Goal: Task Accomplishment & Management: Complete application form

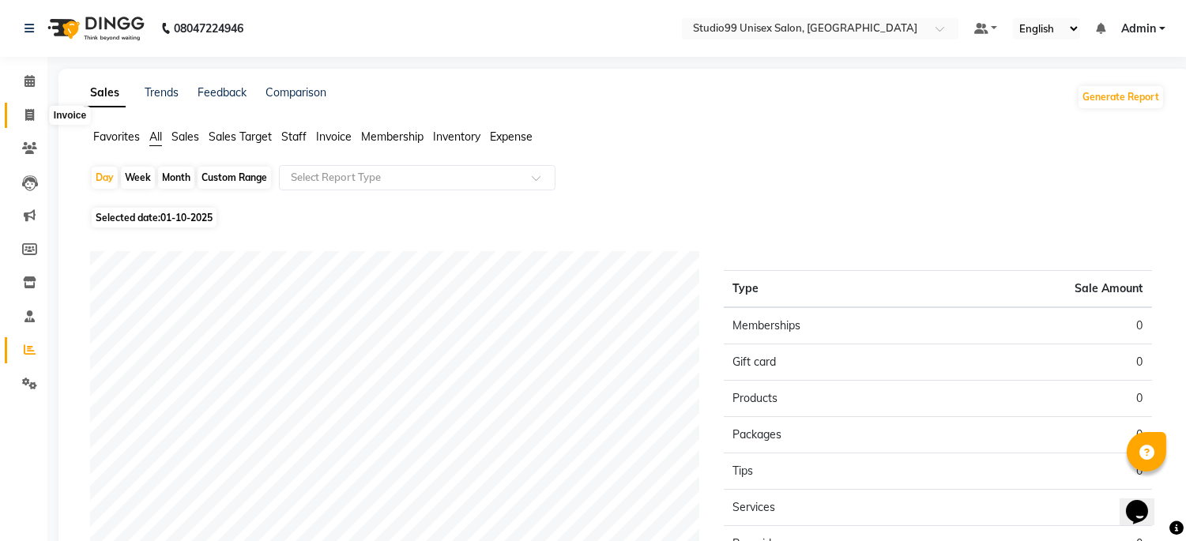
click at [33, 122] on span at bounding box center [30, 116] width 28 height 18
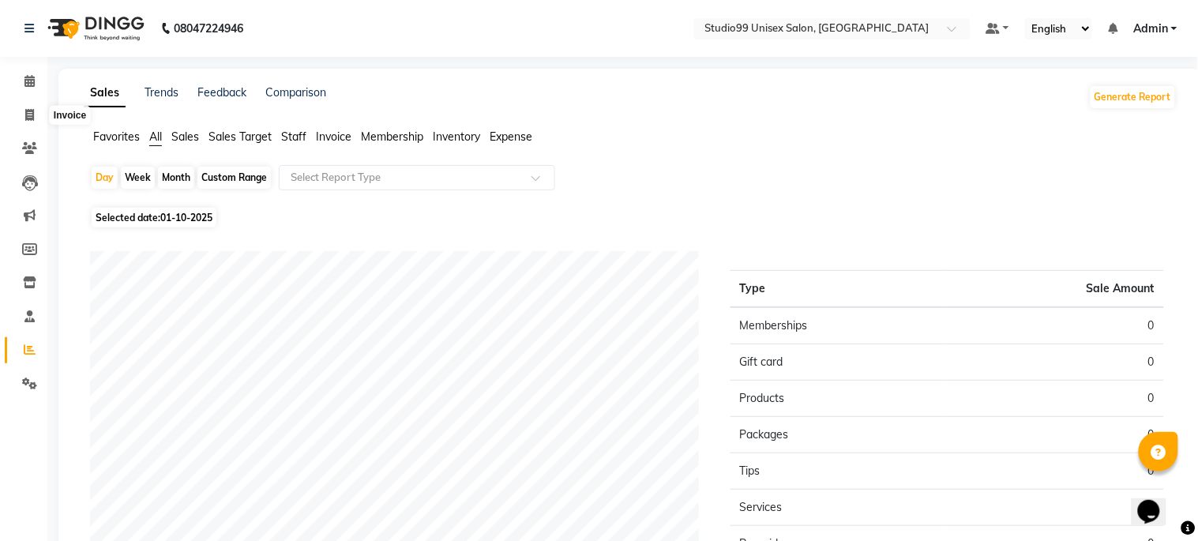
select select "6061"
select select "service"
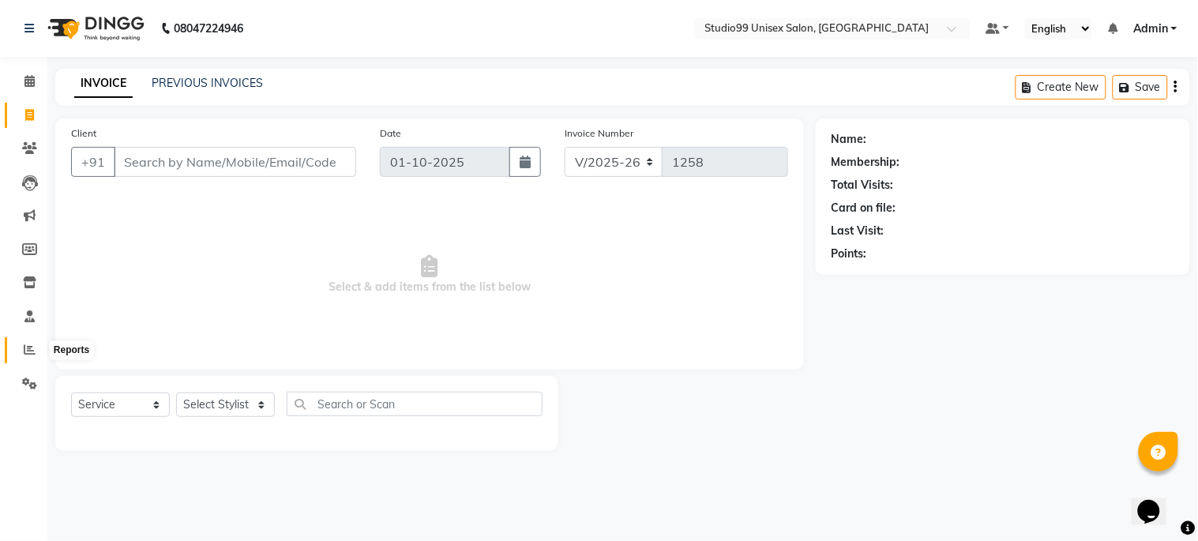
click at [27, 343] on span at bounding box center [30, 350] width 28 height 18
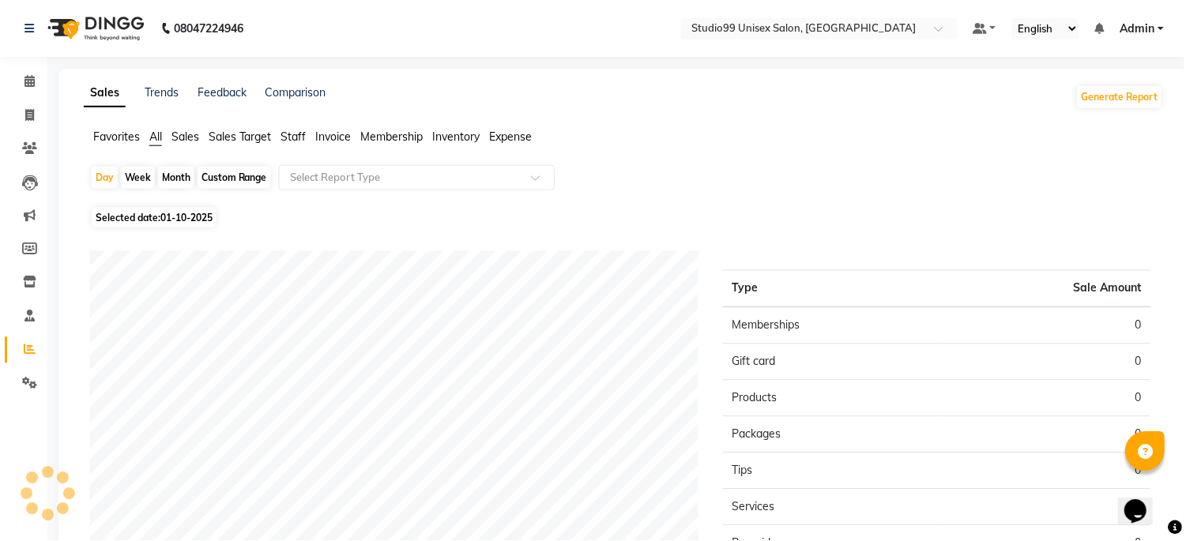
click at [175, 136] on span "Sales" at bounding box center [185, 137] width 28 height 14
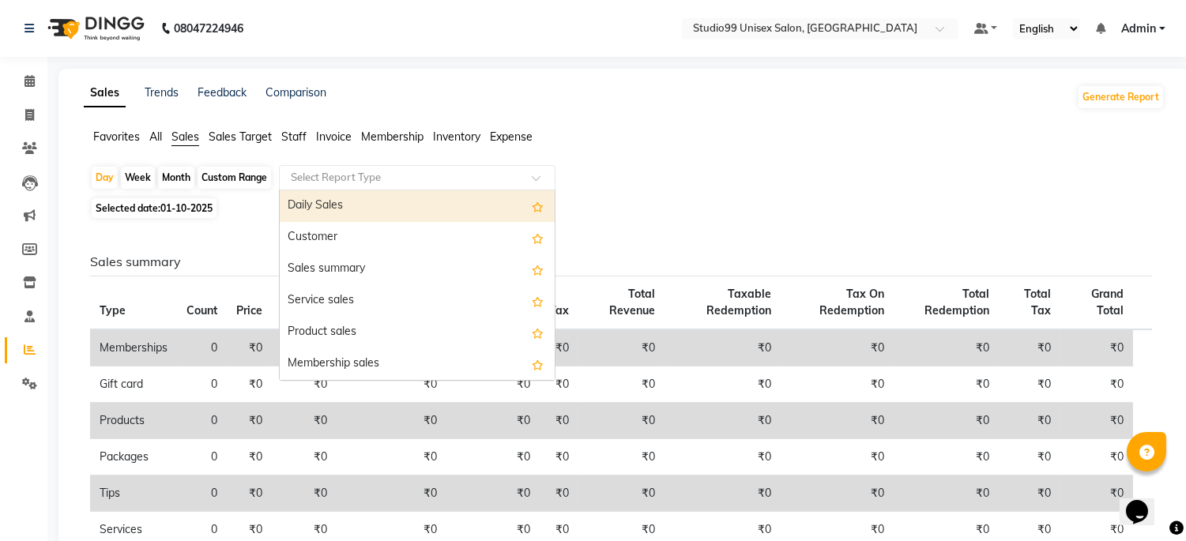
click at [300, 167] on div "Select Report Type" at bounding box center [417, 177] width 276 height 25
click at [302, 209] on div "Daily Sales" at bounding box center [417, 206] width 275 height 32
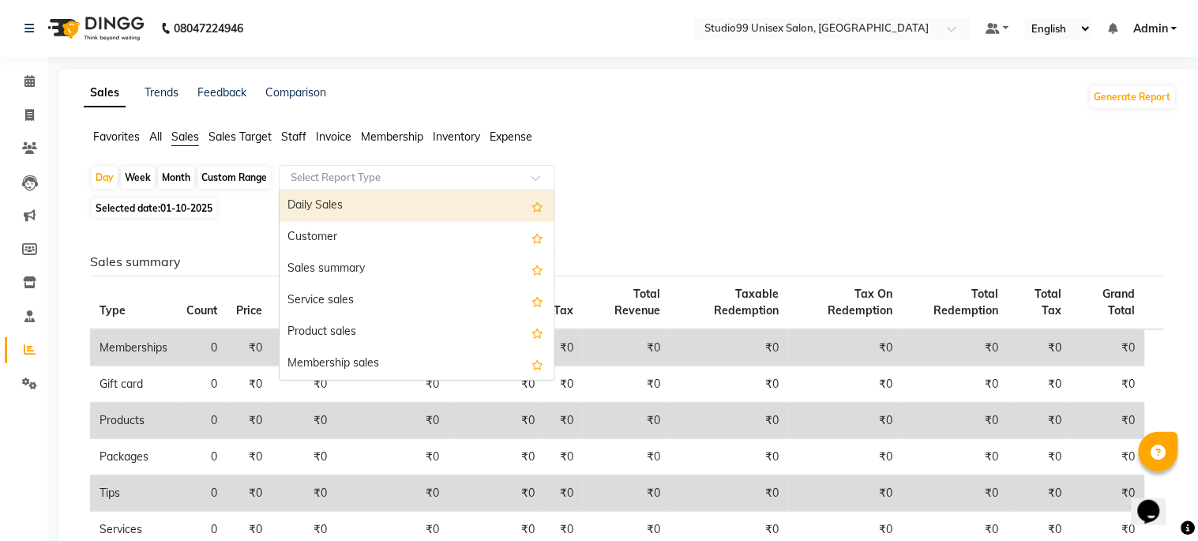
select select "csv"
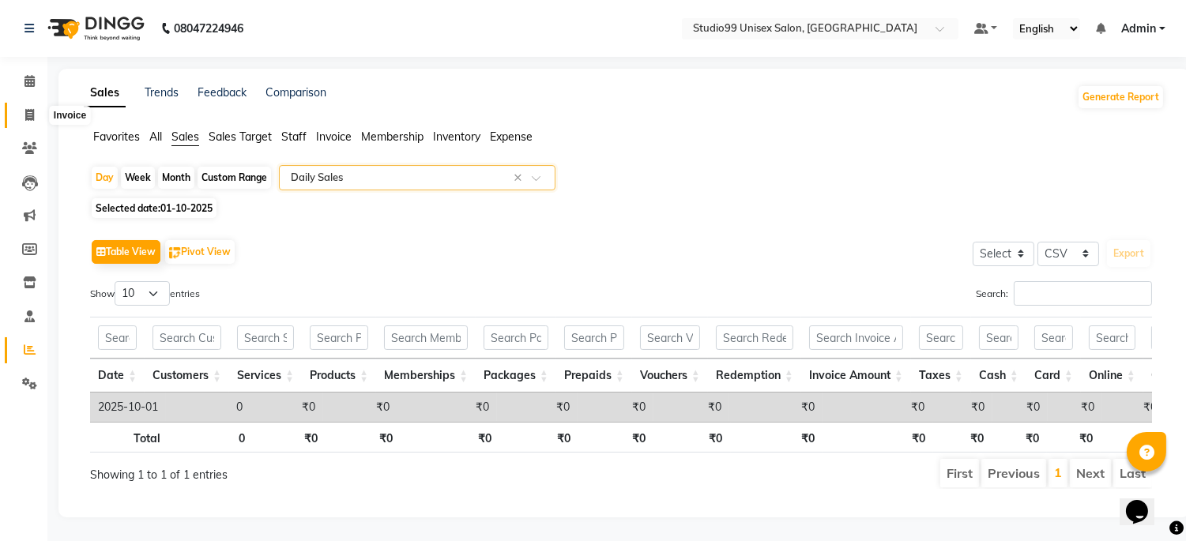
click at [32, 114] on icon at bounding box center [29, 115] width 9 height 12
select select "service"
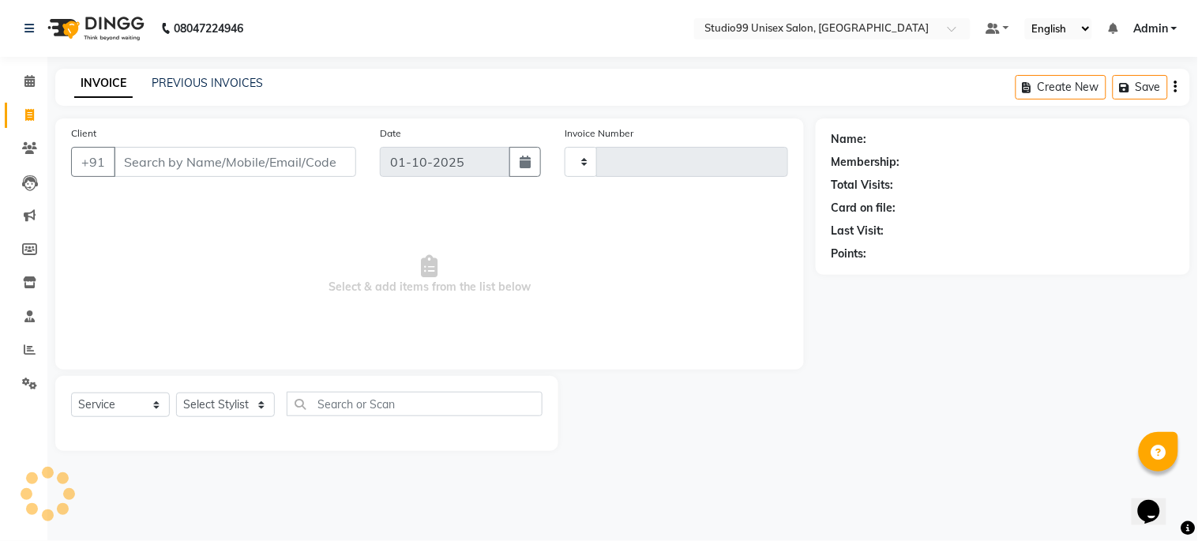
type input "1258"
select select "6061"
click at [28, 343] on span at bounding box center [30, 350] width 28 height 18
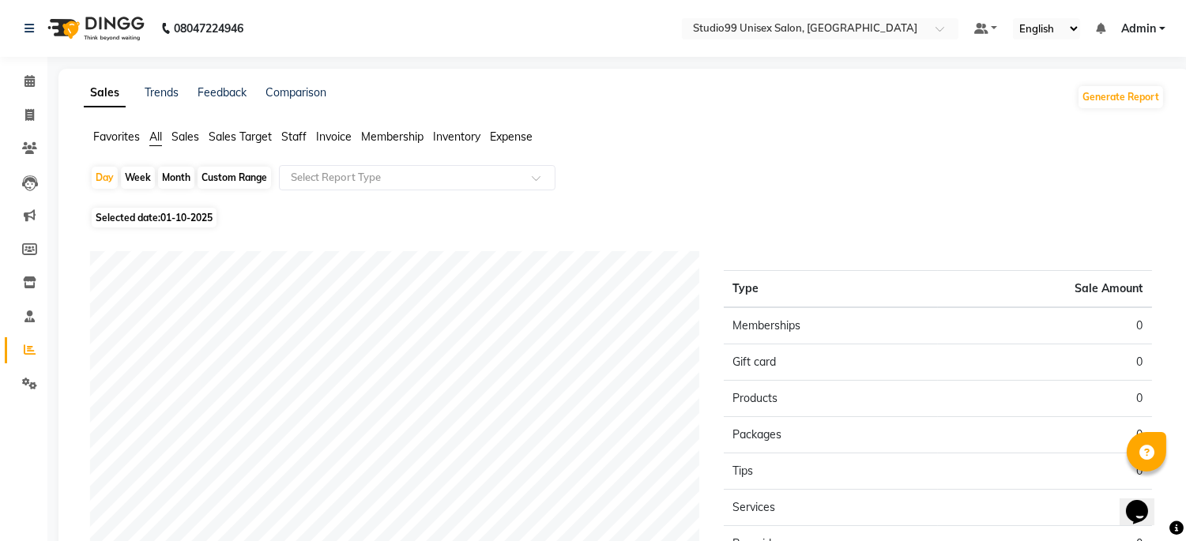
click at [190, 138] on span "Sales" at bounding box center [185, 137] width 28 height 14
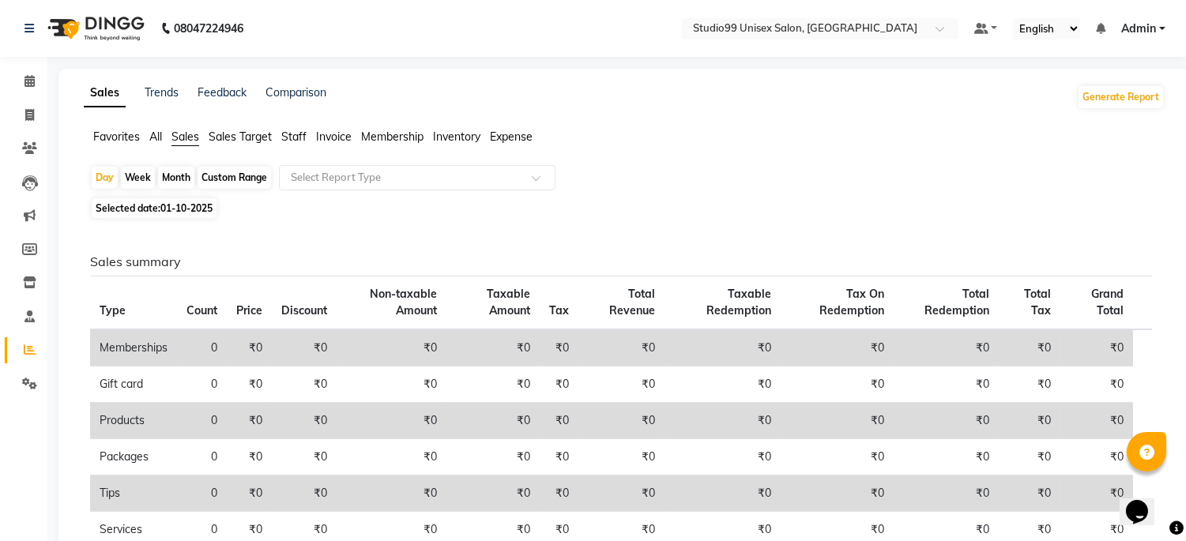
click at [184, 170] on div "Month" at bounding box center [176, 178] width 36 height 22
select select "10"
select select "2025"
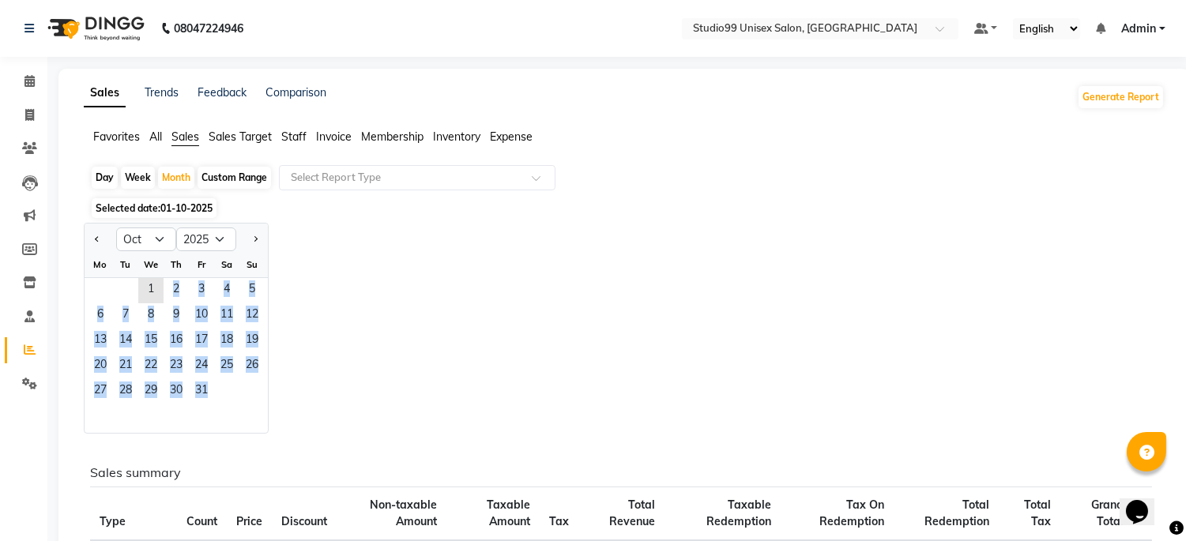
drag, startPoint x: 139, startPoint y: 280, endPoint x: 232, endPoint y: 404, distance: 155.1
click at [232, 404] on ngb-datepicker-month "Mo Tu We Th Fr Sa Su 1 2 3 4 5 6 7 8 9 10 11 12 13 14 15 16 17 18 19 20 21 22 2…" at bounding box center [176, 342] width 183 height 181
click at [198, 393] on span "31" at bounding box center [201, 391] width 25 height 25
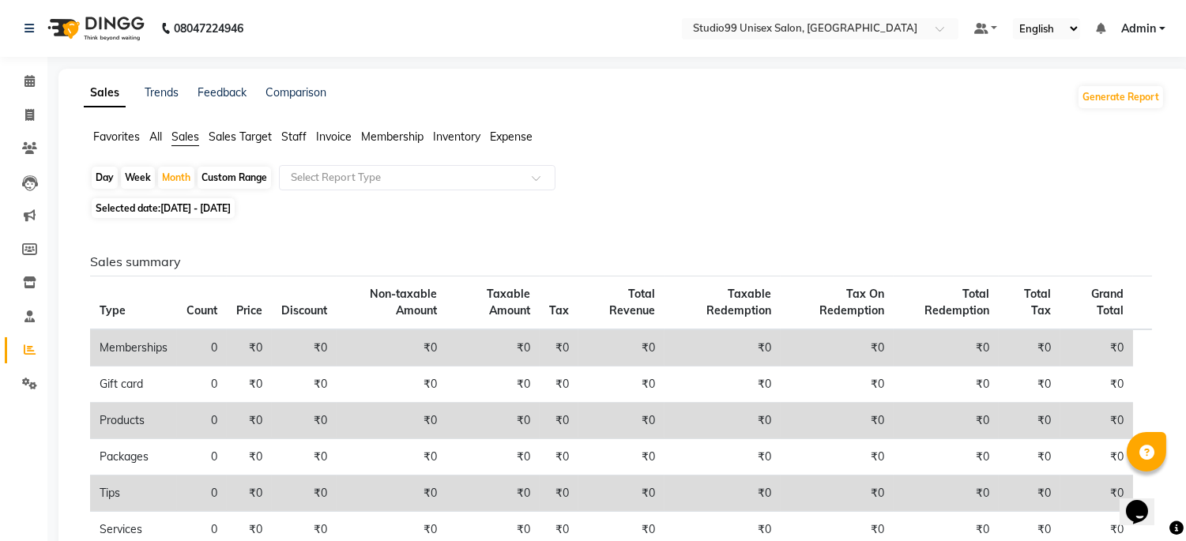
click at [156, 138] on span "All" at bounding box center [155, 137] width 13 height 14
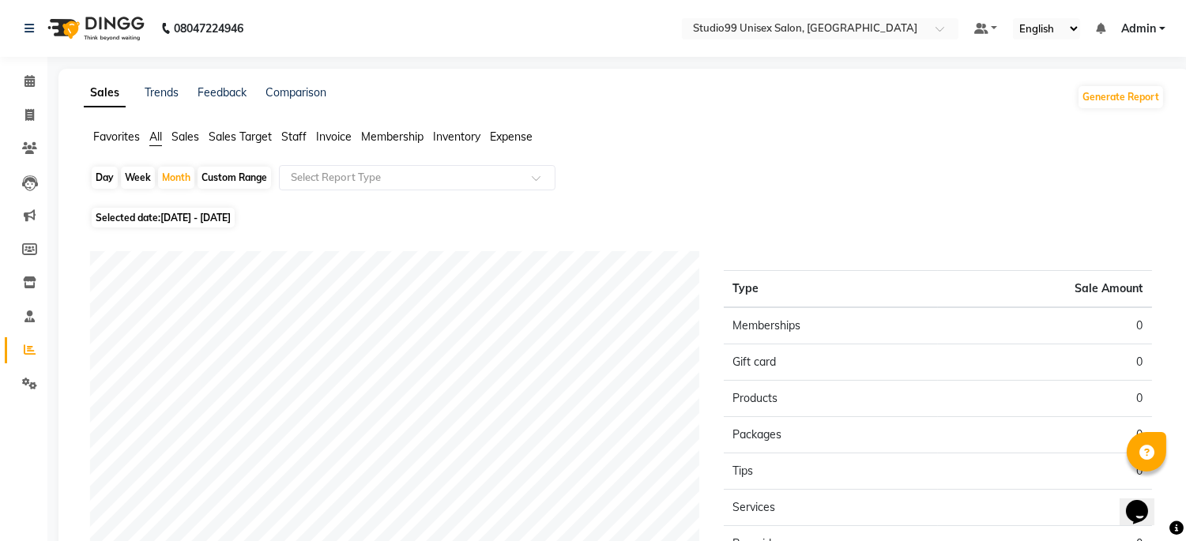
click at [177, 137] on span "Sales" at bounding box center [185, 137] width 28 height 14
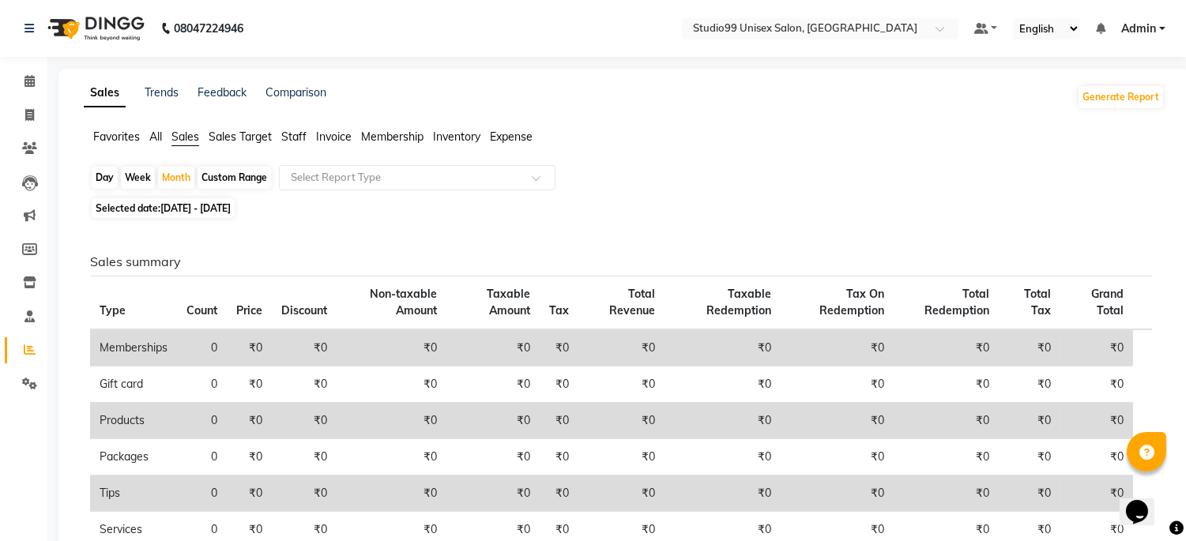
click at [231, 138] on span "Sales Target" at bounding box center [240, 137] width 63 height 14
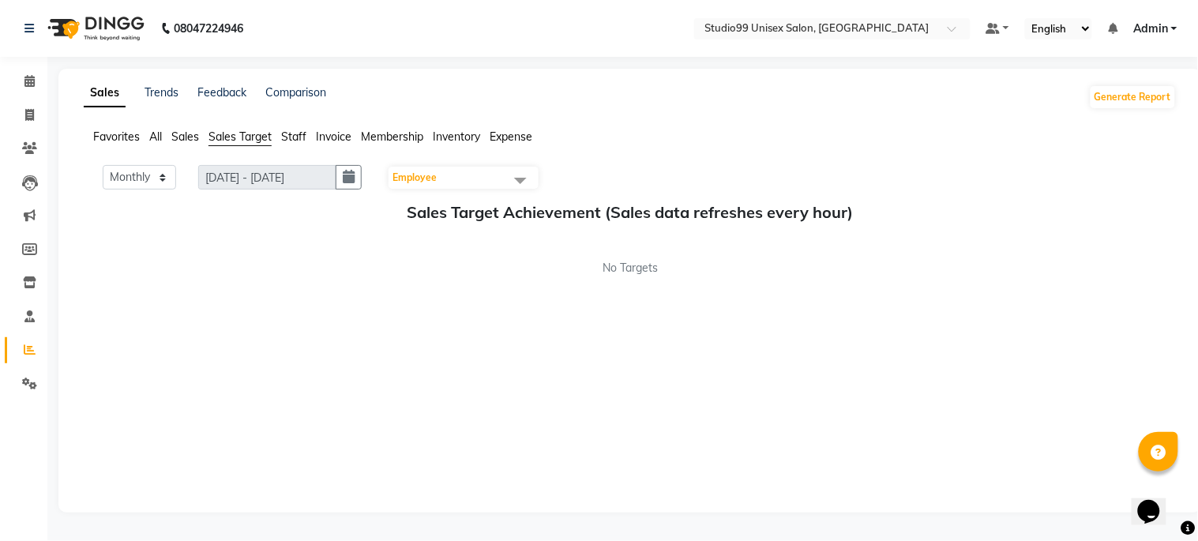
click at [154, 139] on span "All" at bounding box center [155, 137] width 13 height 14
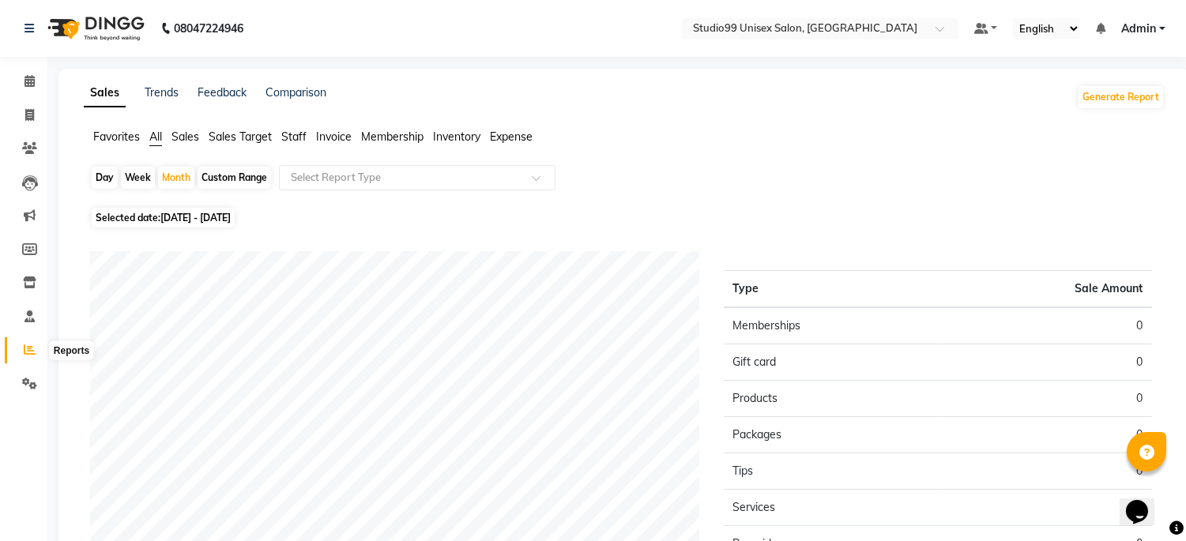
click at [20, 355] on span at bounding box center [30, 350] width 28 height 18
click at [28, 351] on icon at bounding box center [30, 350] width 12 height 12
click at [178, 179] on div "Month" at bounding box center [176, 178] width 36 height 22
select select "10"
select select "2025"
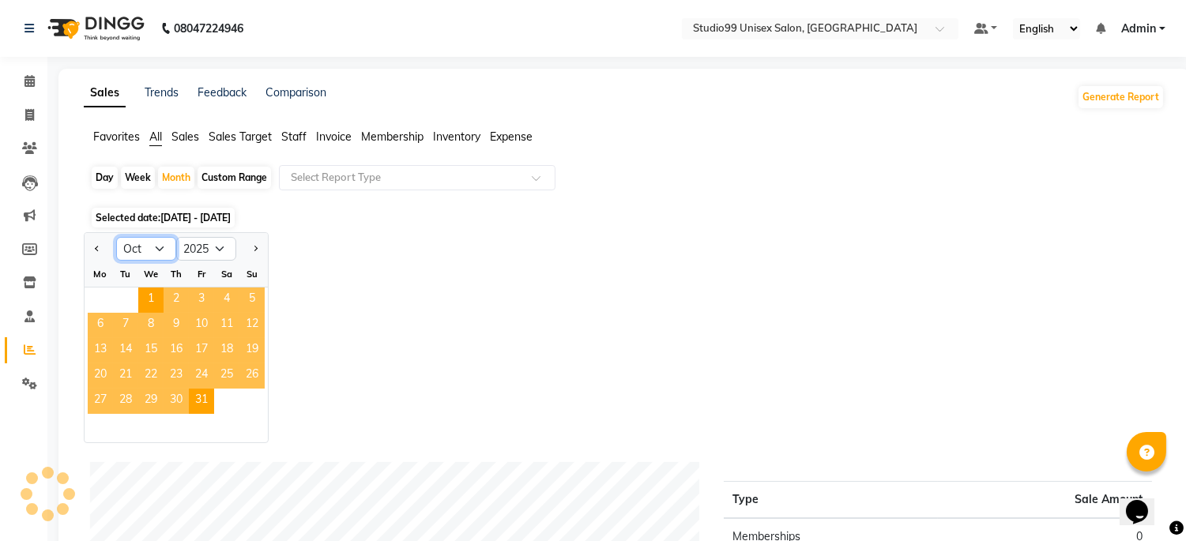
click at [163, 250] on select "Jan Feb Mar Apr May Jun Jul Aug Sep Oct Nov Dec" at bounding box center [146, 249] width 60 height 24
click at [158, 250] on select "Jan Feb Mar Apr May Jun Jul Aug Sep Oct Nov Dec" at bounding box center [146, 249] width 60 height 24
click at [158, 241] on select "Jan Feb Mar Apr May Jun Jul Aug Sep Oct Nov Dec" at bounding box center [146, 249] width 60 height 24
select select "9"
click at [116, 237] on select "Jan Feb Mar Apr May Jun Jul Aug Sep Oct Nov Dec" at bounding box center [146, 249] width 60 height 24
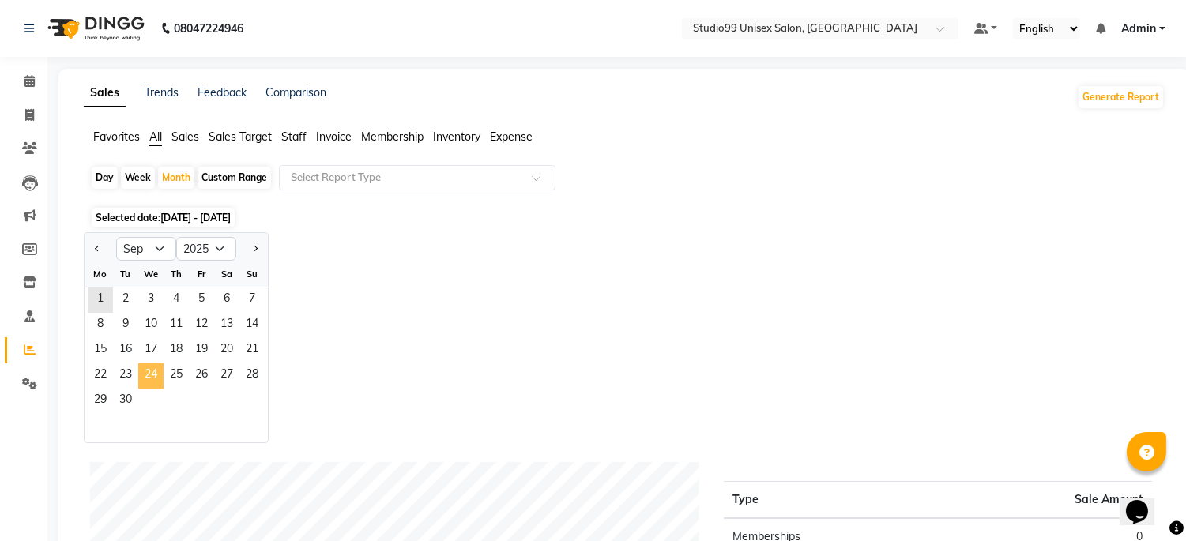
drag, startPoint x: 107, startPoint y: 300, endPoint x: 140, endPoint y: 388, distance: 93.7
click at [140, 388] on ngb-datepicker-month "Mo Tu We Th Fr Sa Su 1 2 3 4 5 6 7 8 9 10 11 12 13 14 15 16 17 18 19 20 21 22 2…" at bounding box center [176, 351] width 183 height 181
click at [130, 389] on div at bounding box center [130, 389] width 0 height 0
click at [137, 395] on span "30" at bounding box center [125, 401] width 25 height 25
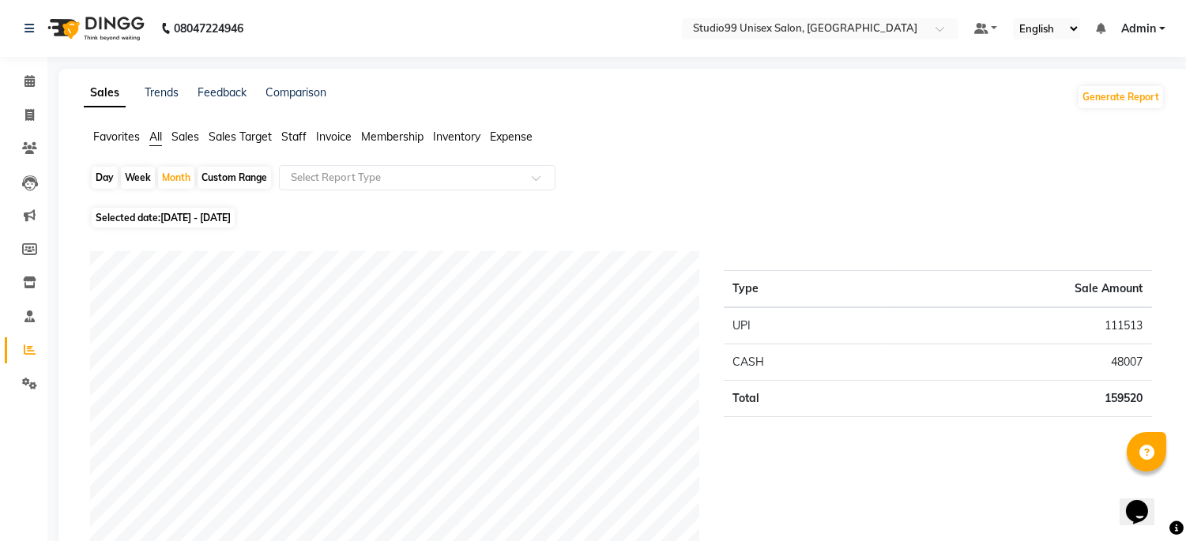
click at [33, 113] on icon at bounding box center [29, 115] width 9 height 12
select select "service"
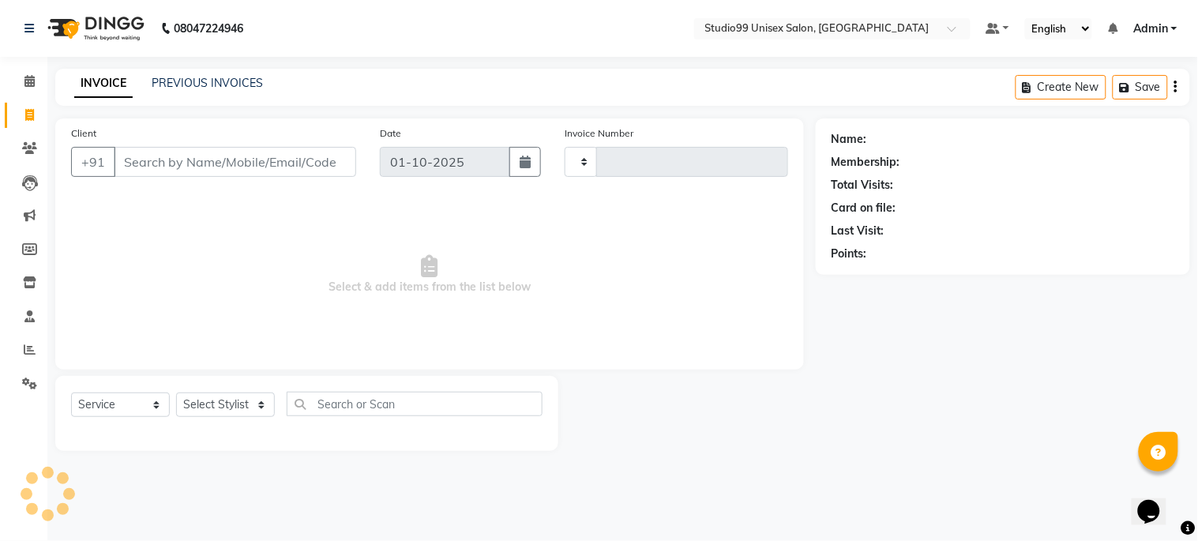
type input "1258"
select select "6061"
click at [133, 167] on input "Client" at bounding box center [235, 162] width 242 height 30
click at [230, 155] on input "Client" at bounding box center [235, 162] width 242 height 30
click at [230, 168] on input "Client" at bounding box center [235, 162] width 242 height 30
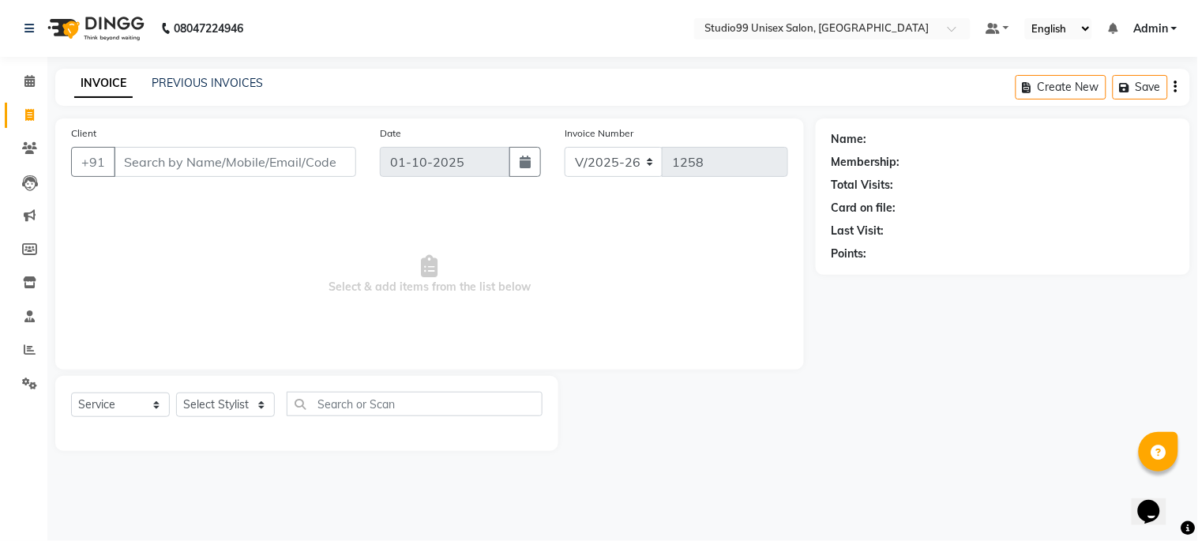
drag, startPoint x: 219, startPoint y: 161, endPoint x: 225, endPoint y: 150, distance: 12.7
click at [223, 156] on input "Client" at bounding box center [235, 162] width 242 height 30
type input "9582009557"
click at [320, 162] on span "Add Client" at bounding box center [315, 162] width 62 height 16
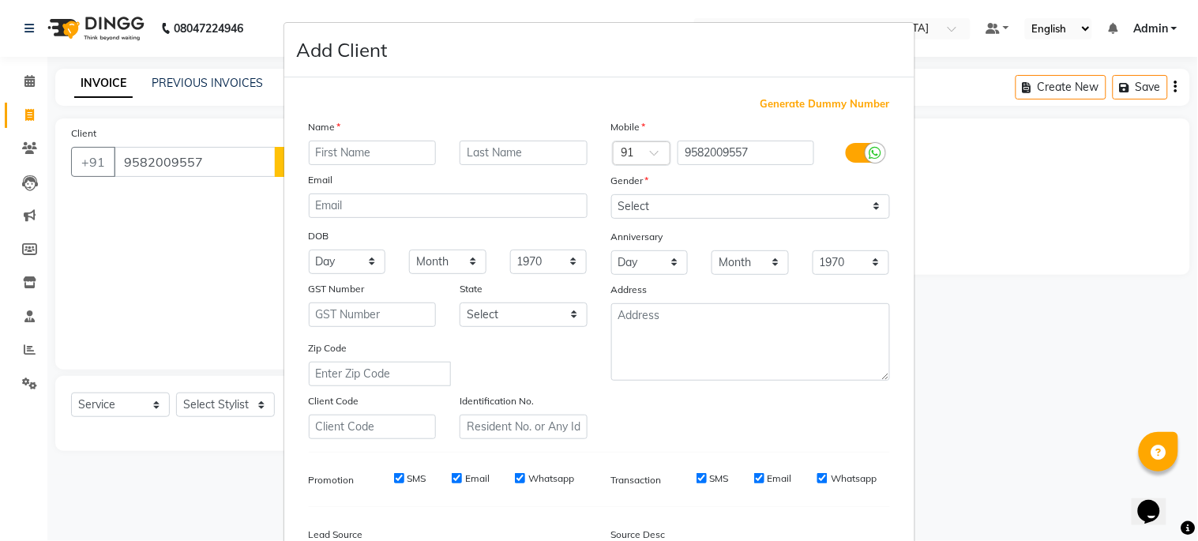
click at [373, 153] on input "text" at bounding box center [373, 153] width 128 height 24
type input "jugagl"
click at [495, 153] on input "text" at bounding box center [524, 153] width 128 height 24
type input "kumar"
click at [691, 200] on select "Select [DEMOGRAPHIC_DATA] [DEMOGRAPHIC_DATA] Other Prefer Not To Say" at bounding box center [750, 206] width 279 height 24
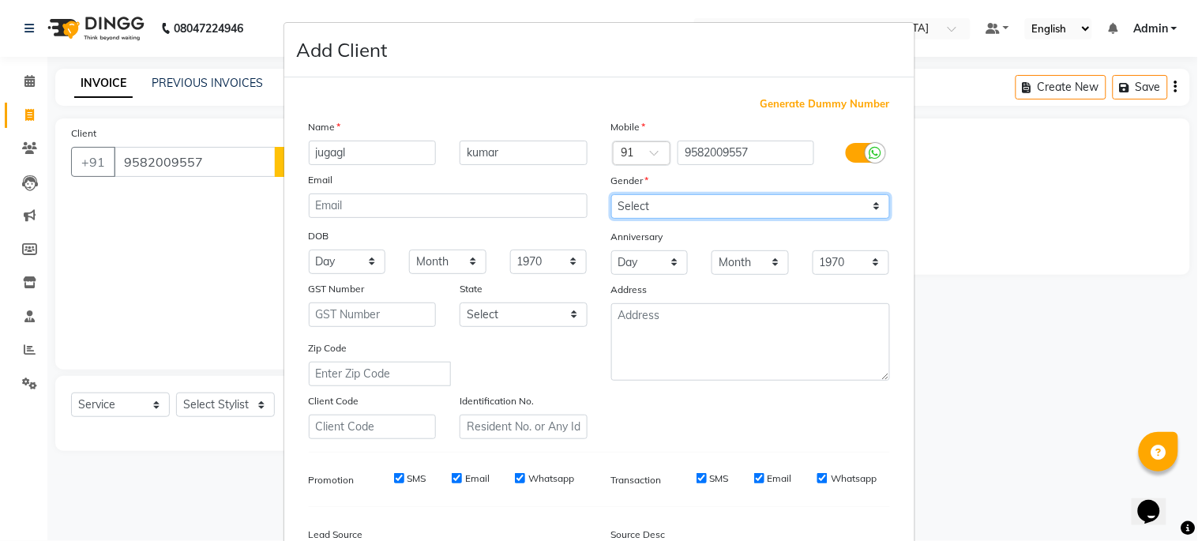
select select "[DEMOGRAPHIC_DATA]"
click at [611, 194] on select "Select [DEMOGRAPHIC_DATA] [DEMOGRAPHIC_DATA] Other Prefer Not To Say" at bounding box center [750, 206] width 279 height 24
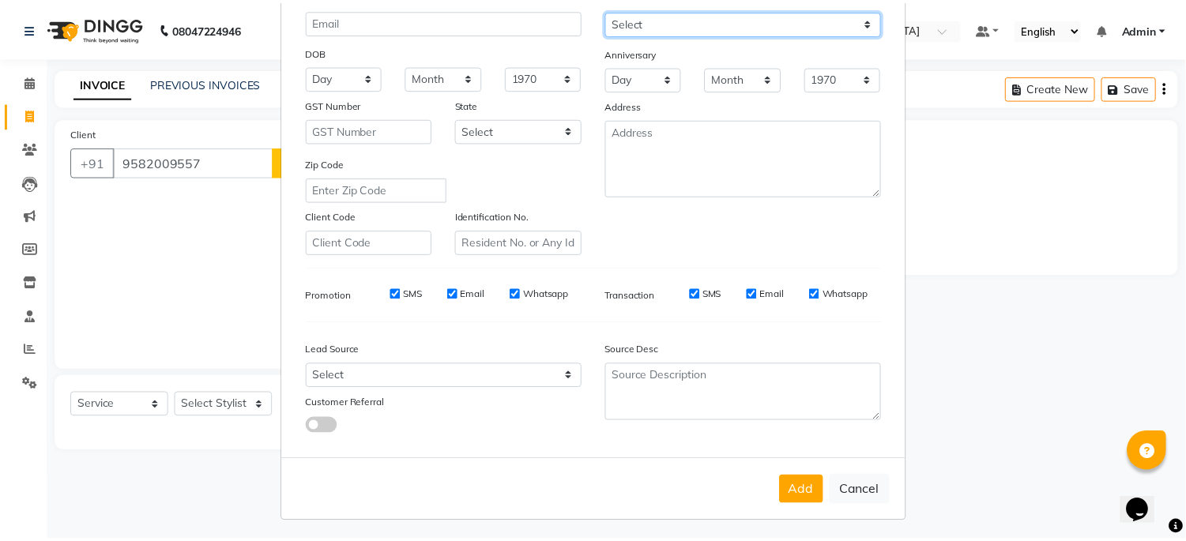
scroll to position [188, 0]
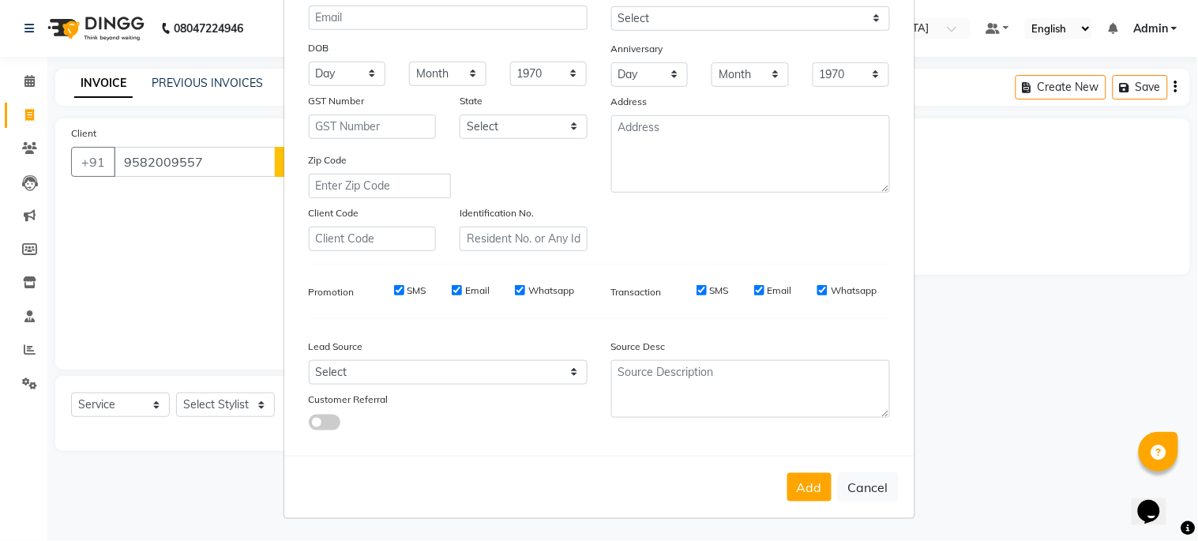
click at [804, 483] on button "Add" at bounding box center [809, 487] width 44 height 28
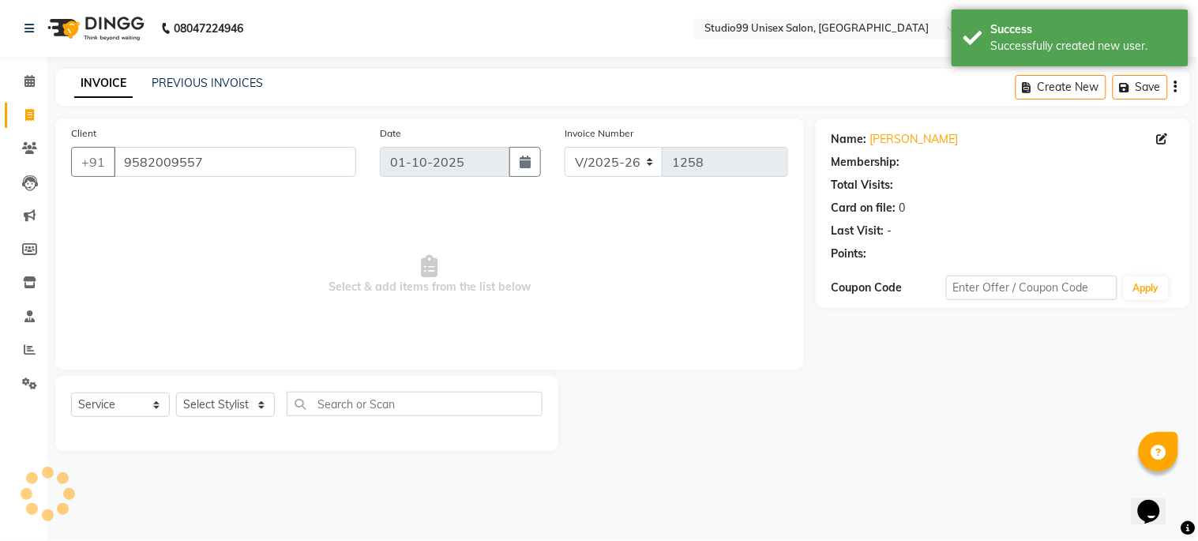
select select "1: Object"
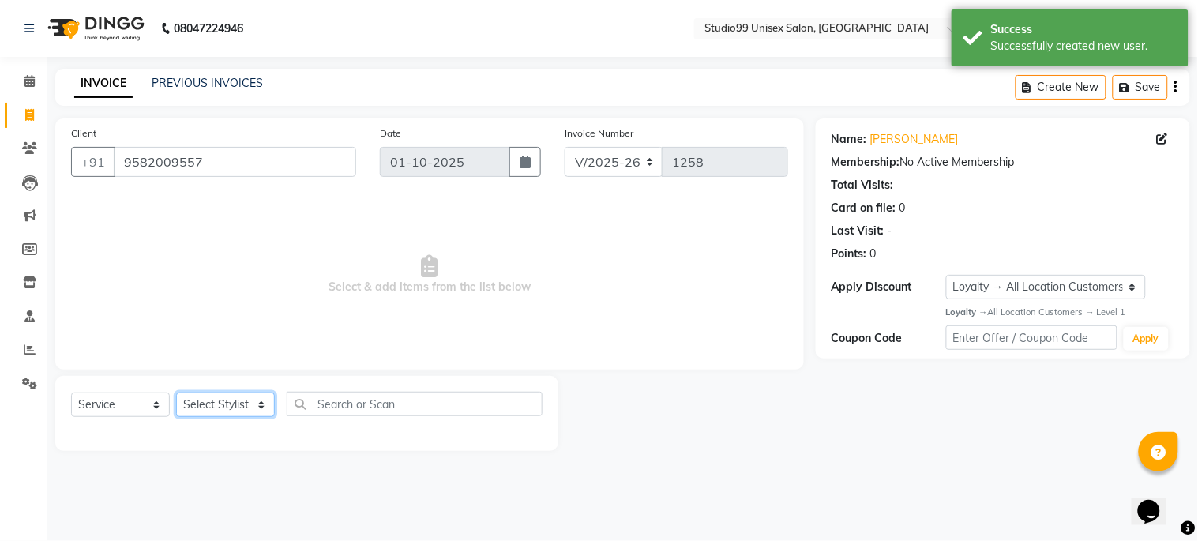
click at [216, 401] on select "Select Stylist Admin [PERSON_NAME] pooja Shankar [PERSON_NAME]" at bounding box center [225, 405] width 99 height 24
select select "85013"
click at [176, 393] on select "Select Stylist Admin [PERSON_NAME] pooja Shankar [PERSON_NAME]" at bounding box center [225, 405] width 99 height 24
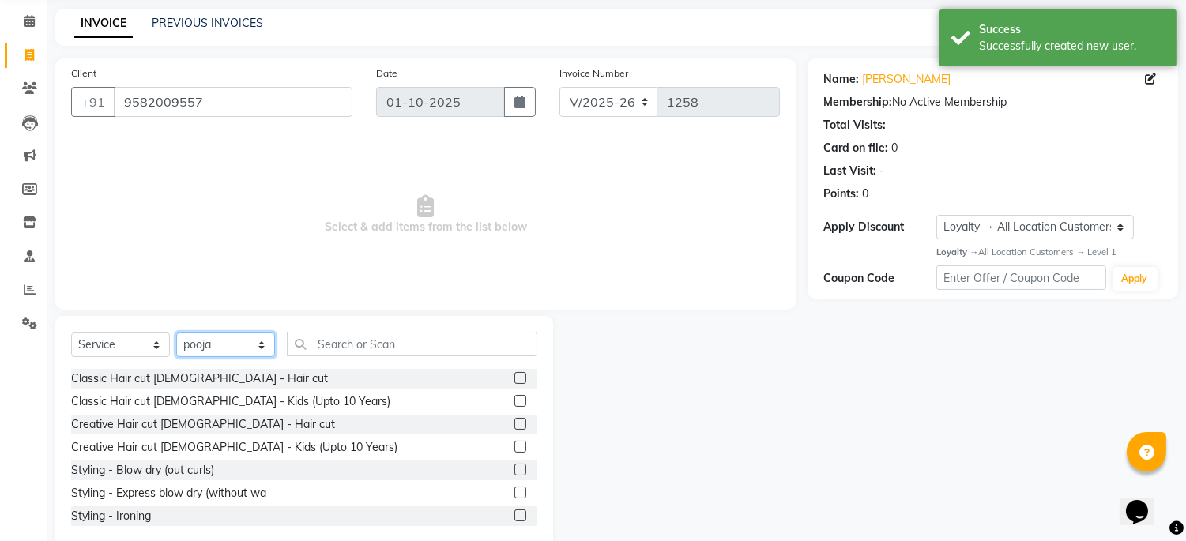
scroll to position [91, 0]
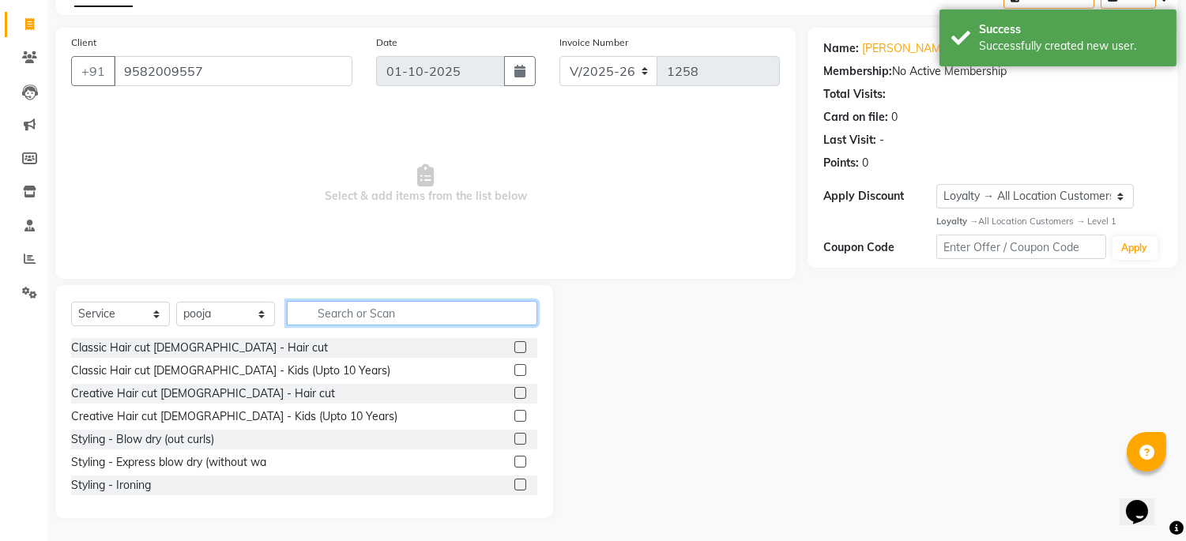
click at [344, 313] on input "text" at bounding box center [412, 313] width 250 height 24
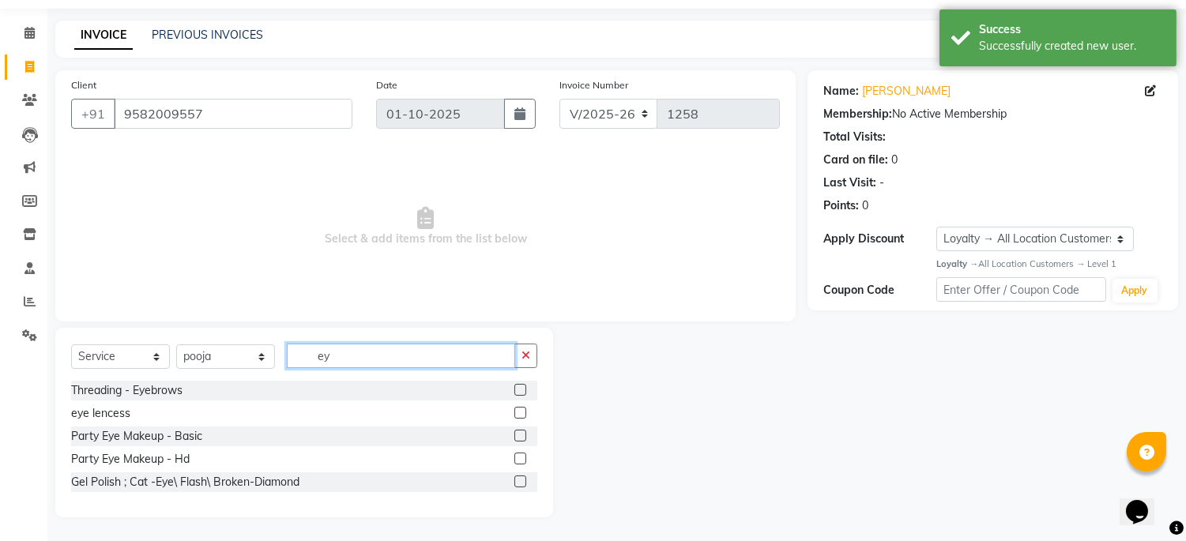
scroll to position [48, 0]
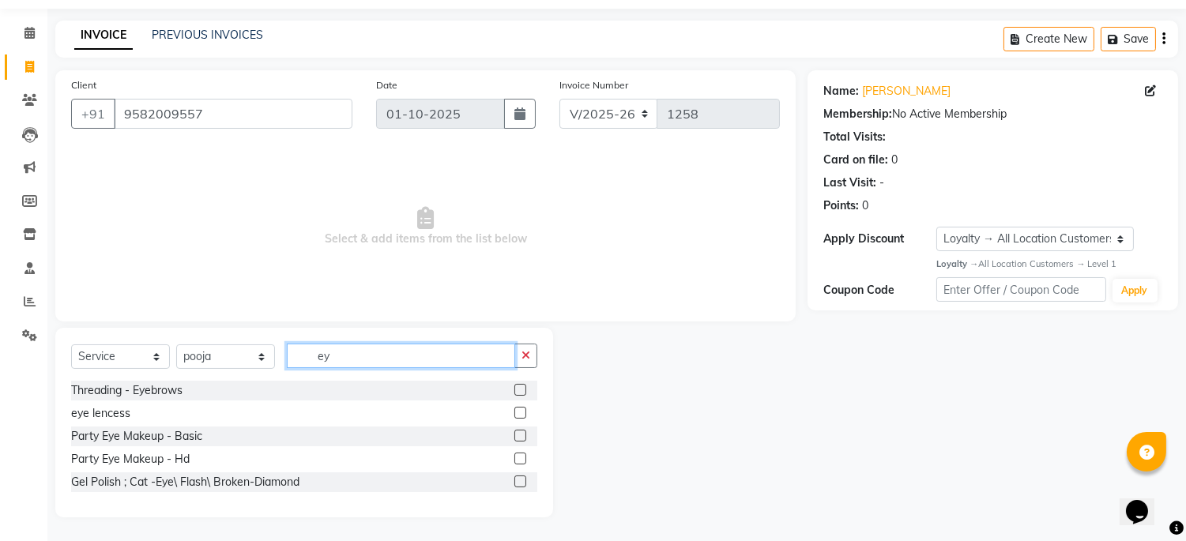
type input "ey"
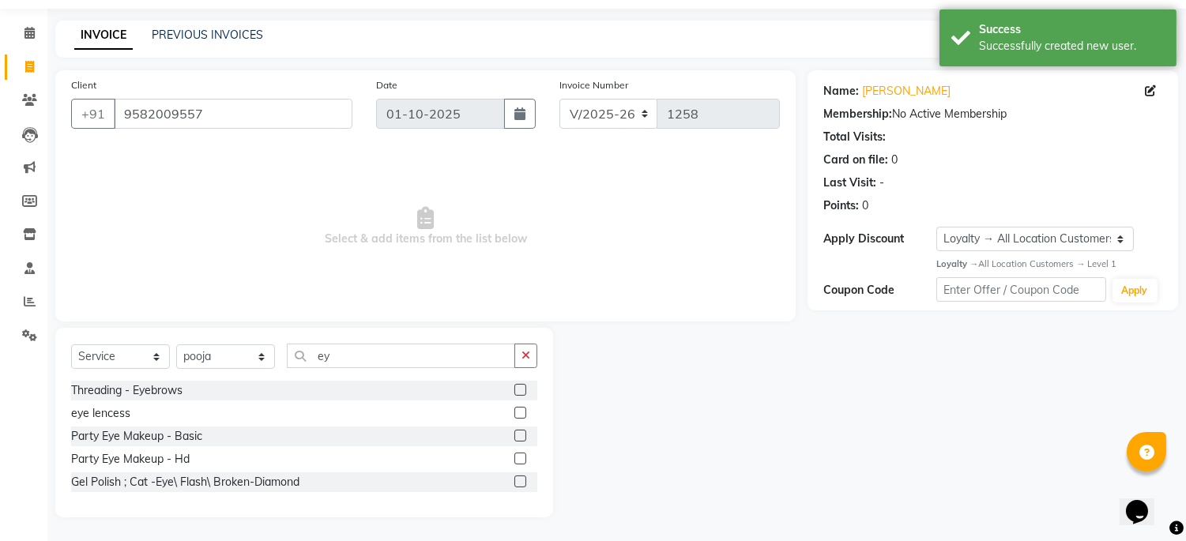
click at [518, 385] on label at bounding box center [520, 390] width 12 height 12
click at [518, 385] on input "checkbox" at bounding box center [519, 390] width 10 height 10
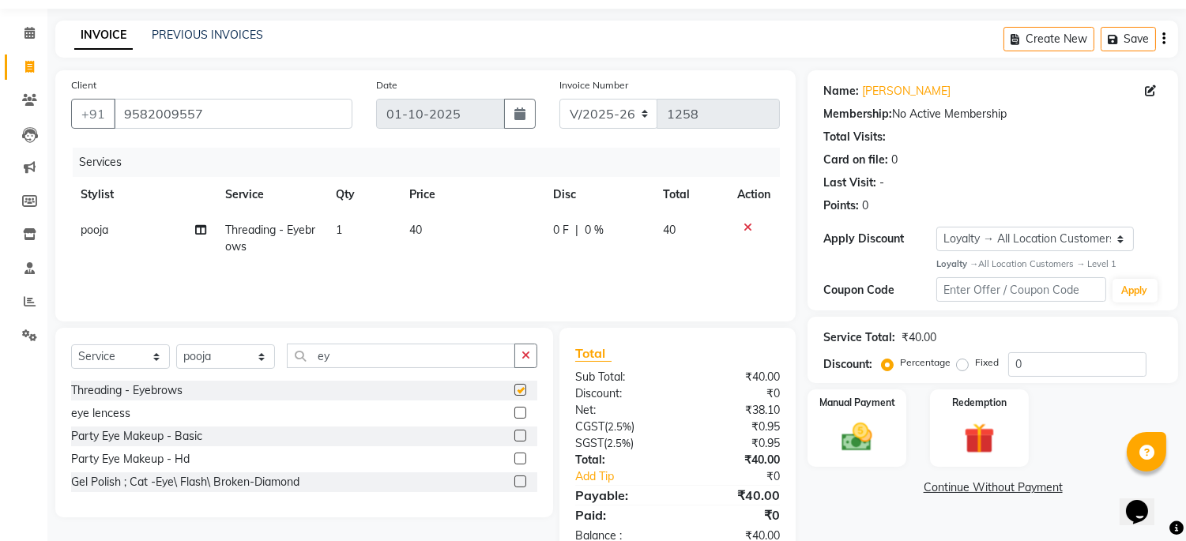
checkbox input "false"
click at [851, 415] on div "Manual Payment" at bounding box center [857, 428] width 103 height 81
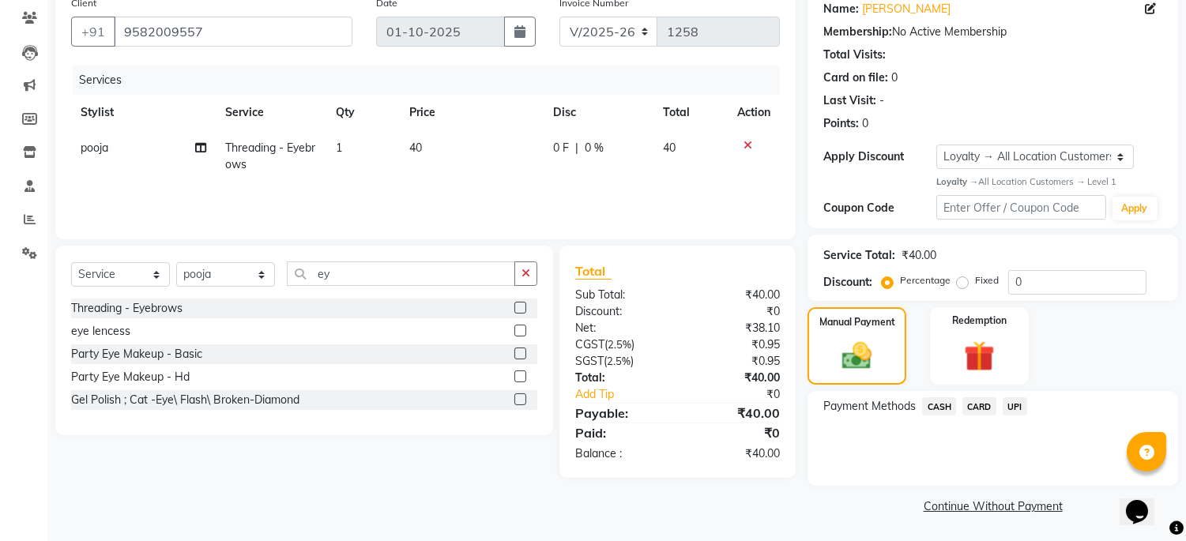
scroll to position [0, 0]
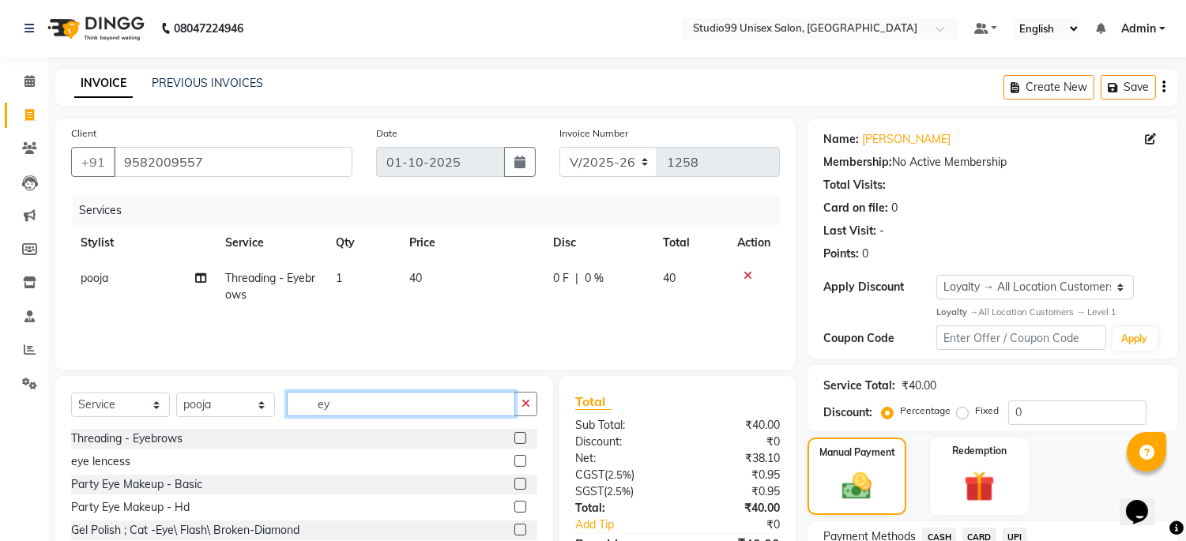
click at [376, 407] on input "ey" at bounding box center [401, 404] width 228 height 24
type input "e"
type input "fo"
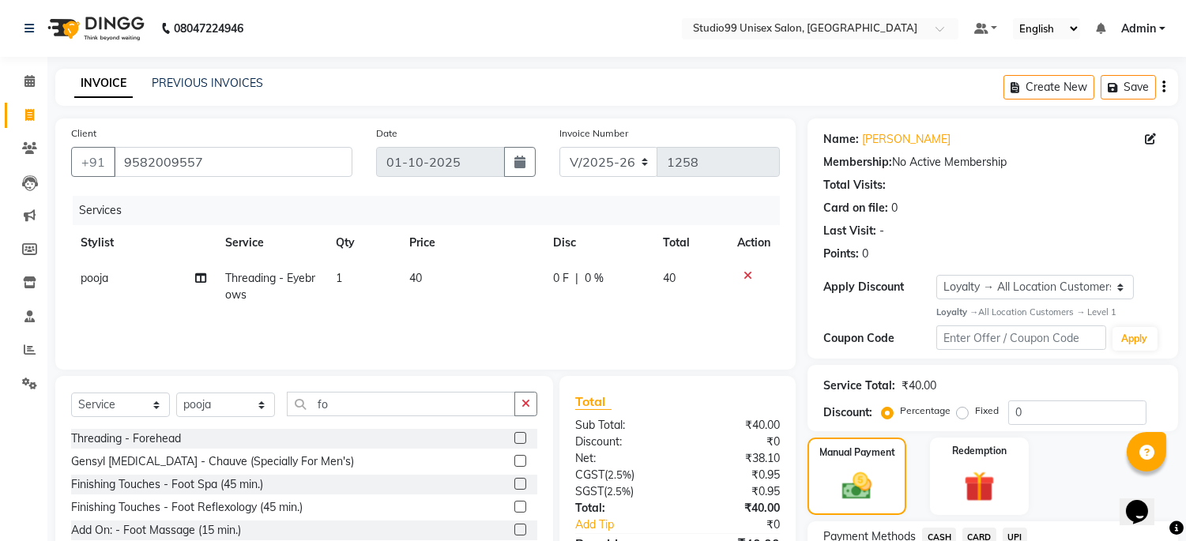
click at [518, 430] on div at bounding box center [525, 439] width 23 height 20
click at [517, 435] on label at bounding box center [520, 438] width 12 height 12
click at [517, 435] on input "checkbox" at bounding box center [519, 439] width 10 height 10
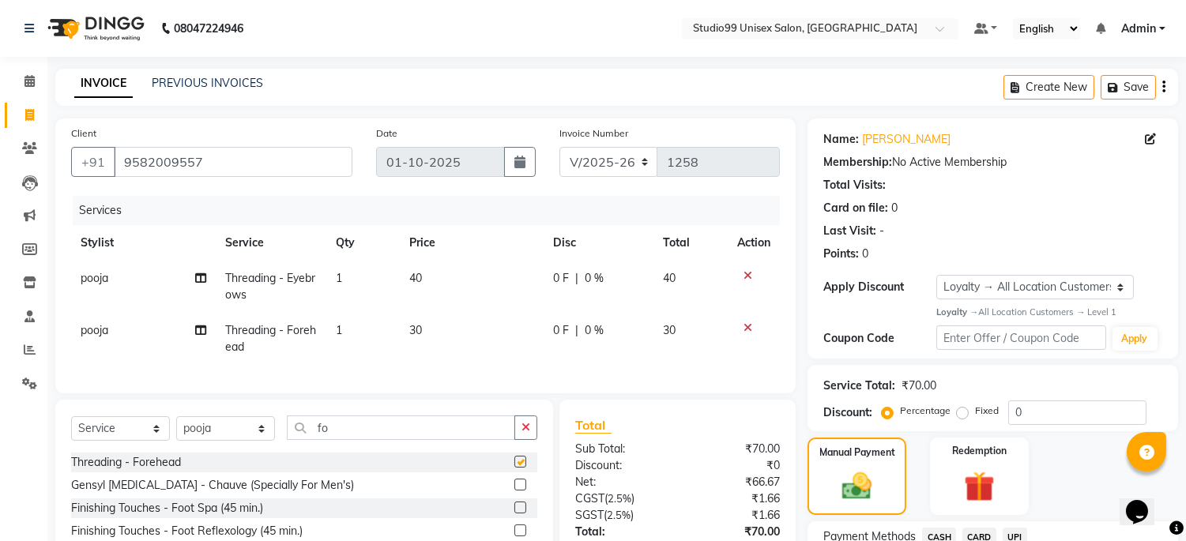
checkbox input "false"
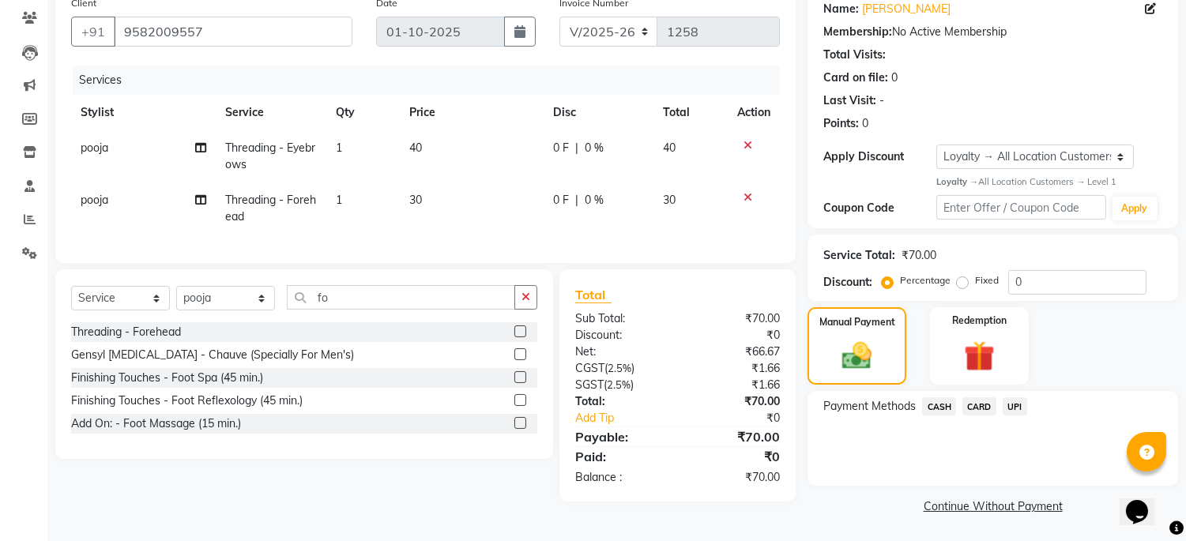
click at [1015, 407] on span "UPI" at bounding box center [1014, 406] width 24 height 18
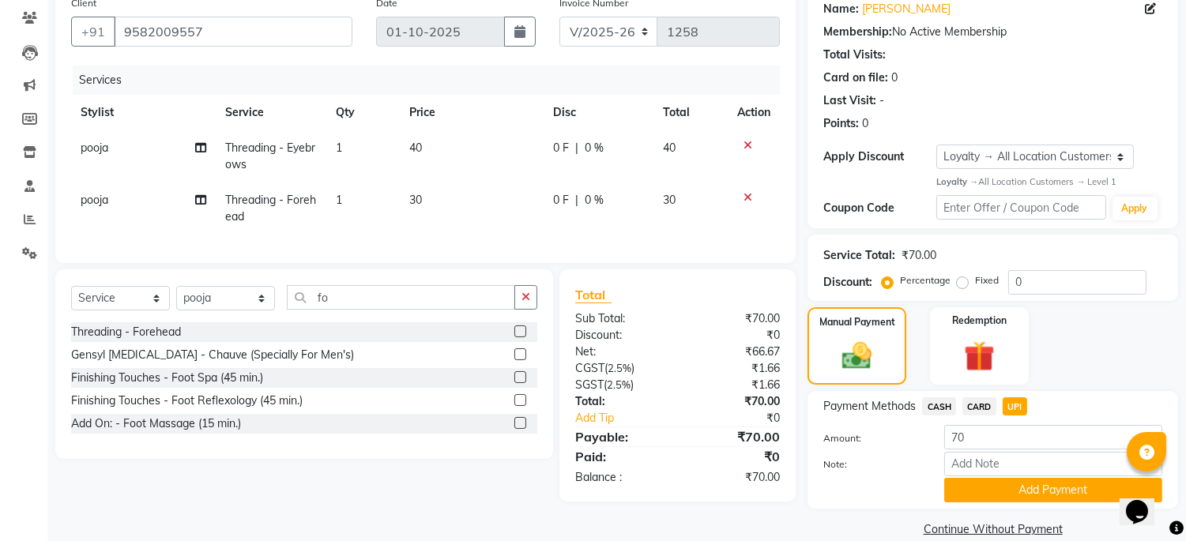
scroll to position [154, 0]
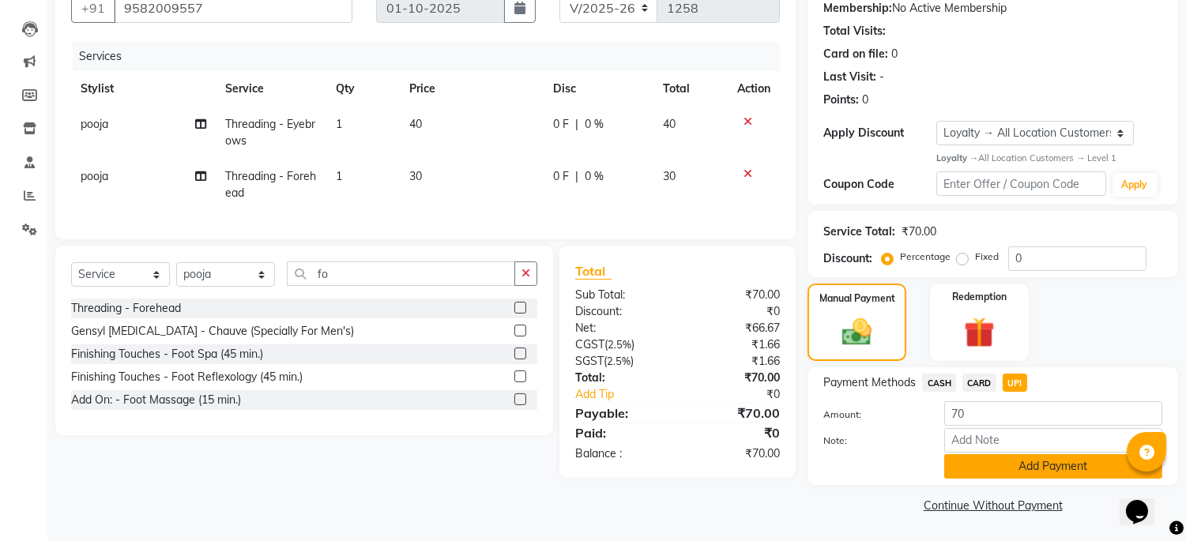
click at [1024, 471] on button "Add Payment" at bounding box center [1053, 466] width 218 height 24
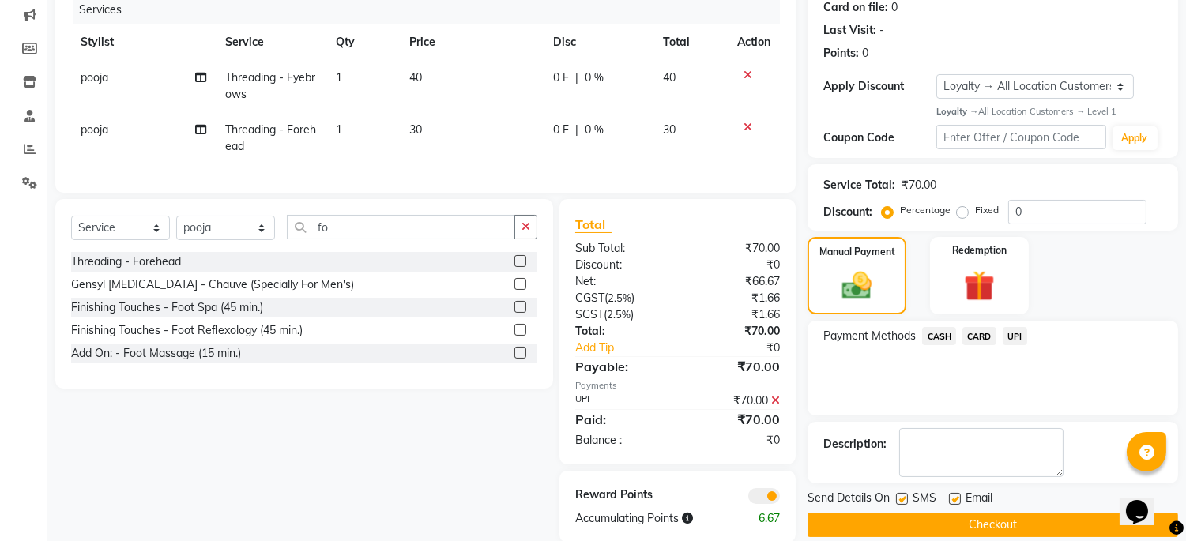
scroll to position [239, 0]
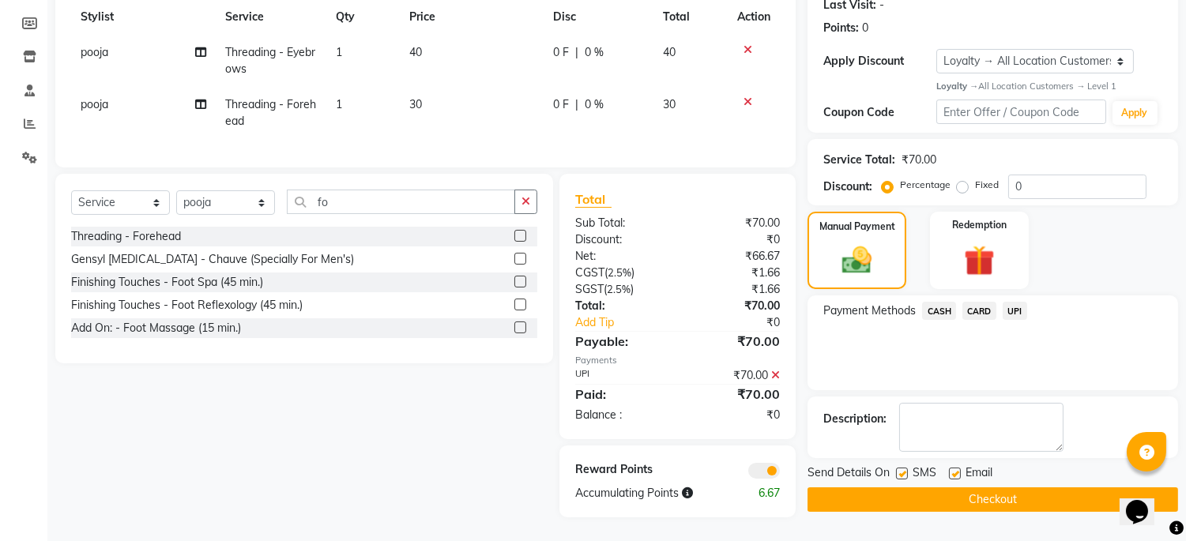
click at [993, 487] on button "Checkout" at bounding box center [992, 499] width 370 height 24
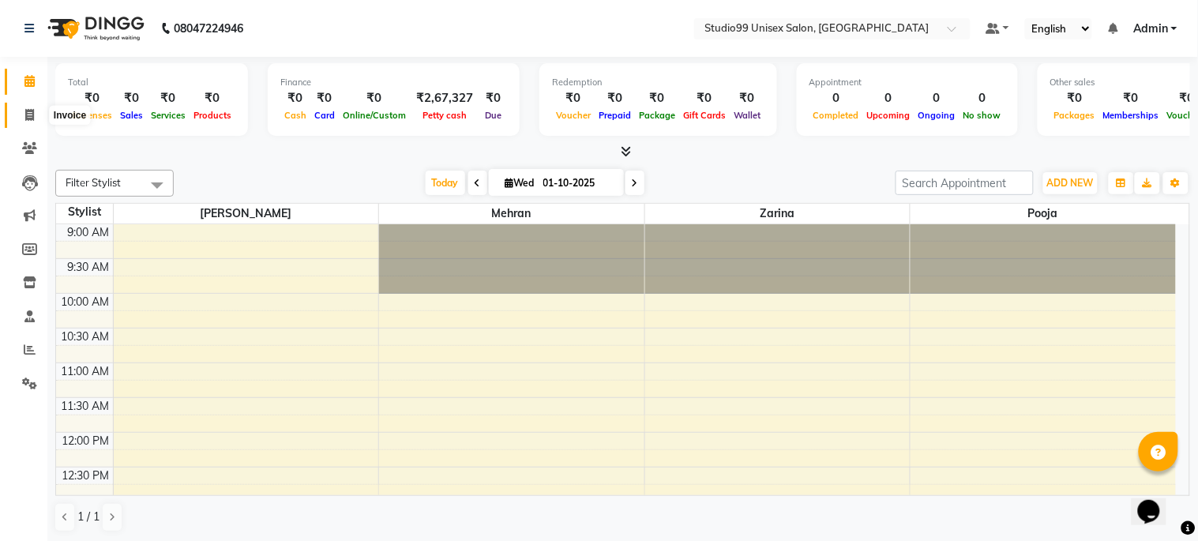
click at [30, 113] on icon at bounding box center [29, 115] width 9 height 12
select select "service"
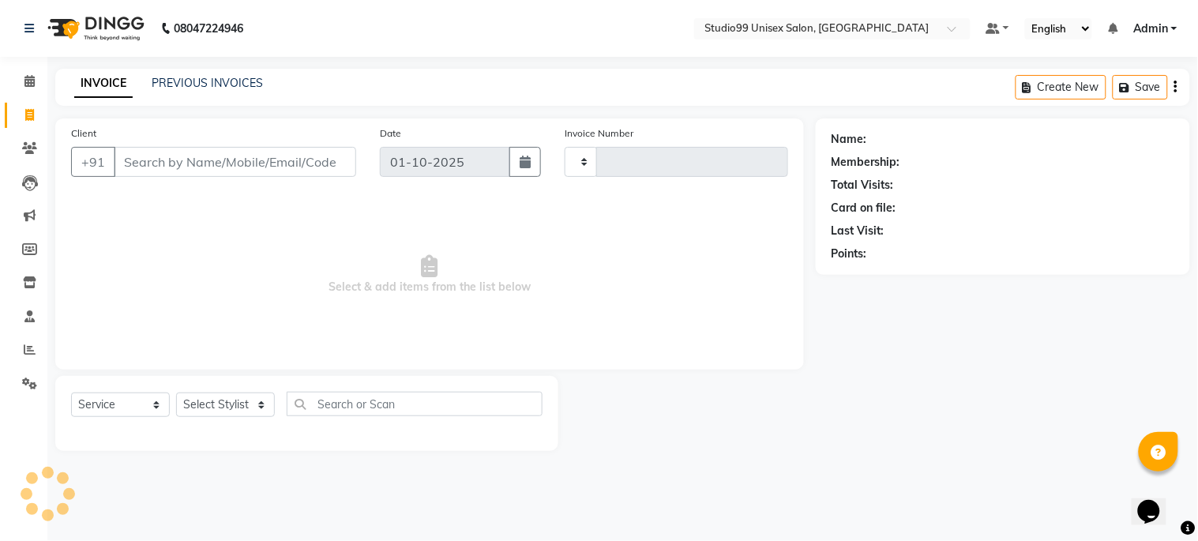
type input "1258"
select select "6061"
click at [222, 401] on select "Select Stylist" at bounding box center [225, 405] width 99 height 24
select select "59621"
click at [176, 393] on select "Select Stylist Admin [PERSON_NAME] pooja Shankar [PERSON_NAME]" at bounding box center [225, 405] width 99 height 24
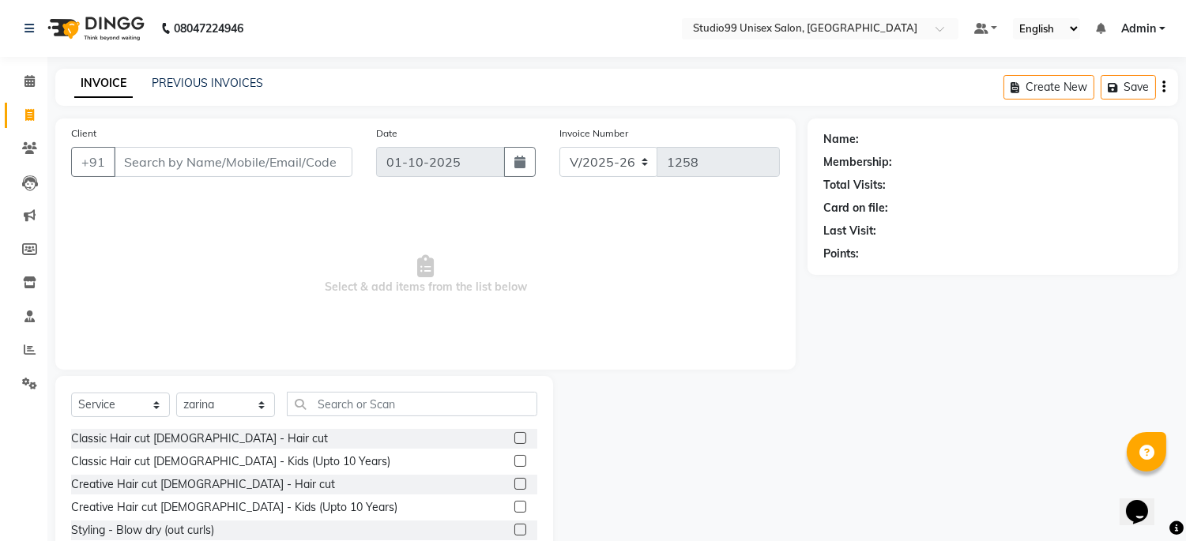
click at [267, 144] on div "Client +91" at bounding box center [211, 157] width 305 height 65
click at [269, 148] on input "Client" at bounding box center [233, 162] width 239 height 30
type input "9748503233"
click at [320, 163] on span "Add Client" at bounding box center [311, 162] width 62 height 16
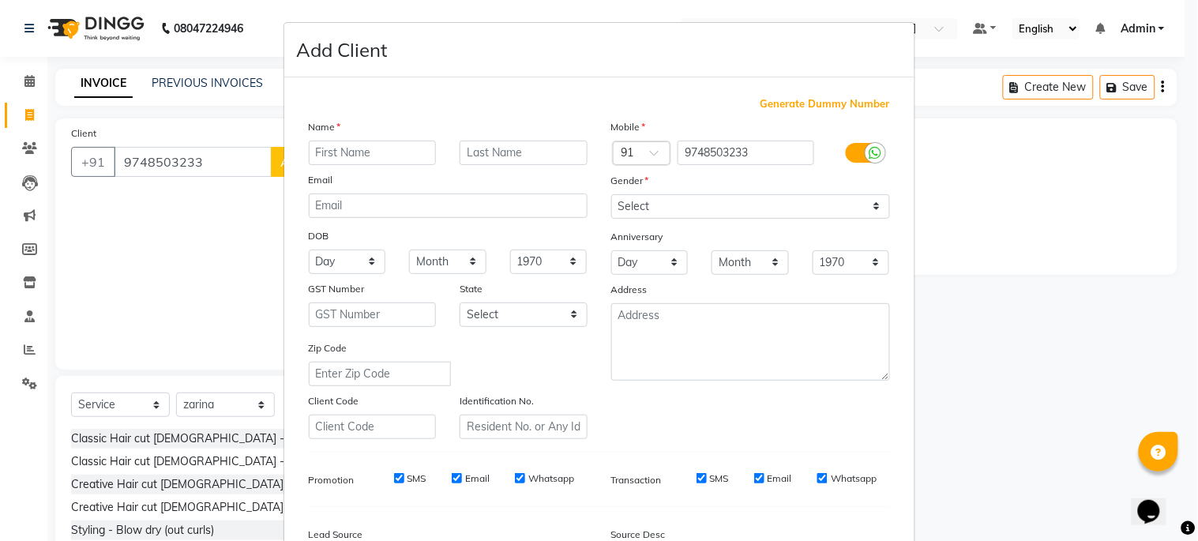
click at [359, 151] on input "text" at bounding box center [373, 153] width 128 height 24
type input "[PERSON_NAME]"
click at [641, 202] on select "Select [DEMOGRAPHIC_DATA] [DEMOGRAPHIC_DATA] Other Prefer Not To Say" at bounding box center [750, 206] width 279 height 24
select select "[DEMOGRAPHIC_DATA]"
click at [611, 194] on select "Select [DEMOGRAPHIC_DATA] [DEMOGRAPHIC_DATA] Other Prefer Not To Say" at bounding box center [750, 206] width 279 height 24
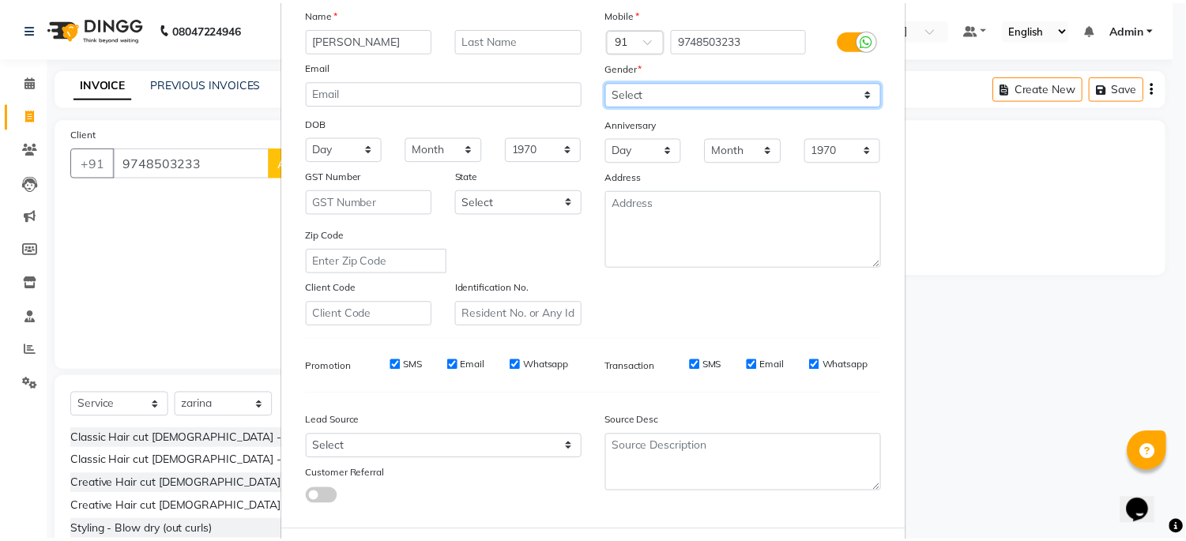
scroll to position [188, 0]
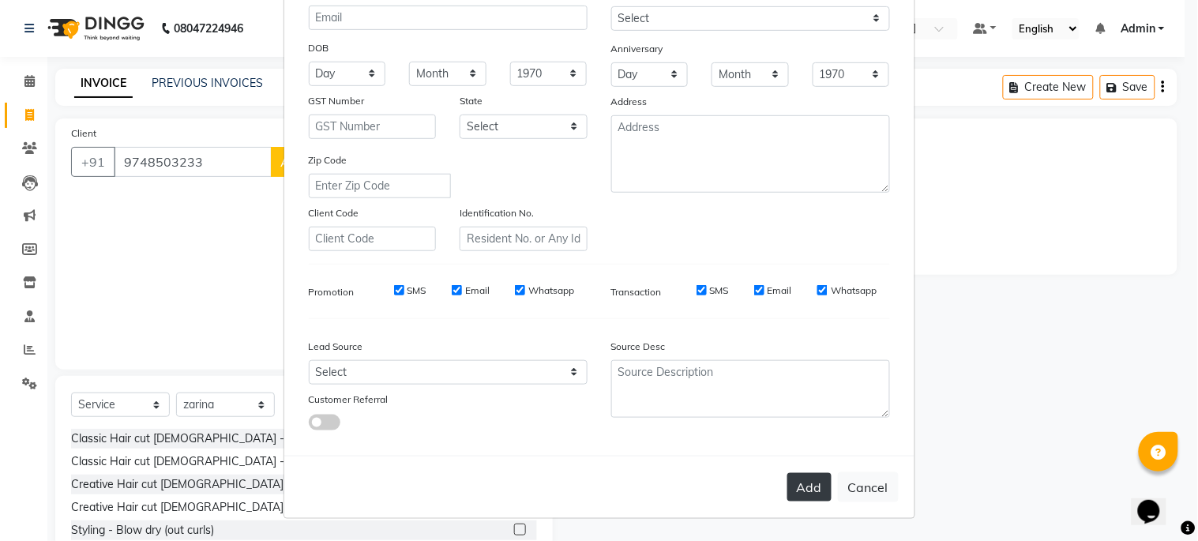
click at [799, 483] on button "Add" at bounding box center [809, 487] width 44 height 28
select select
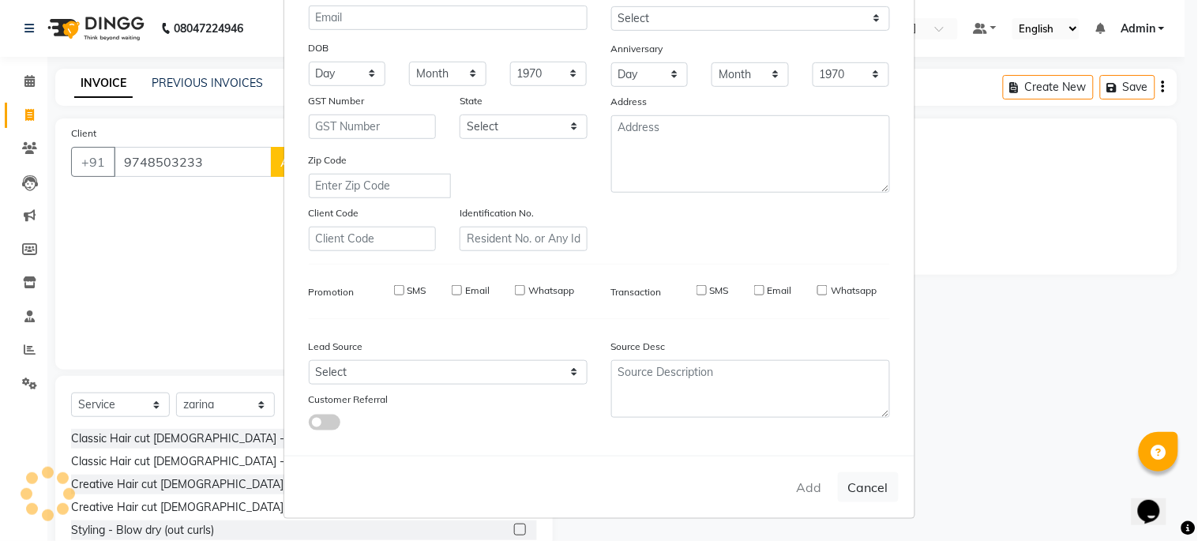
select select
checkbox input "false"
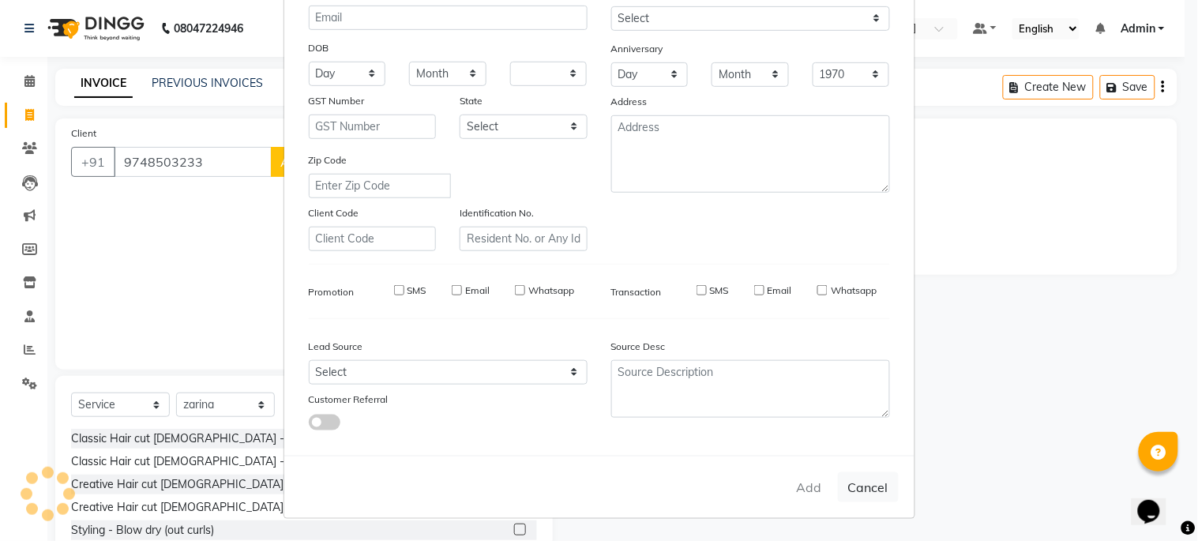
checkbox input "false"
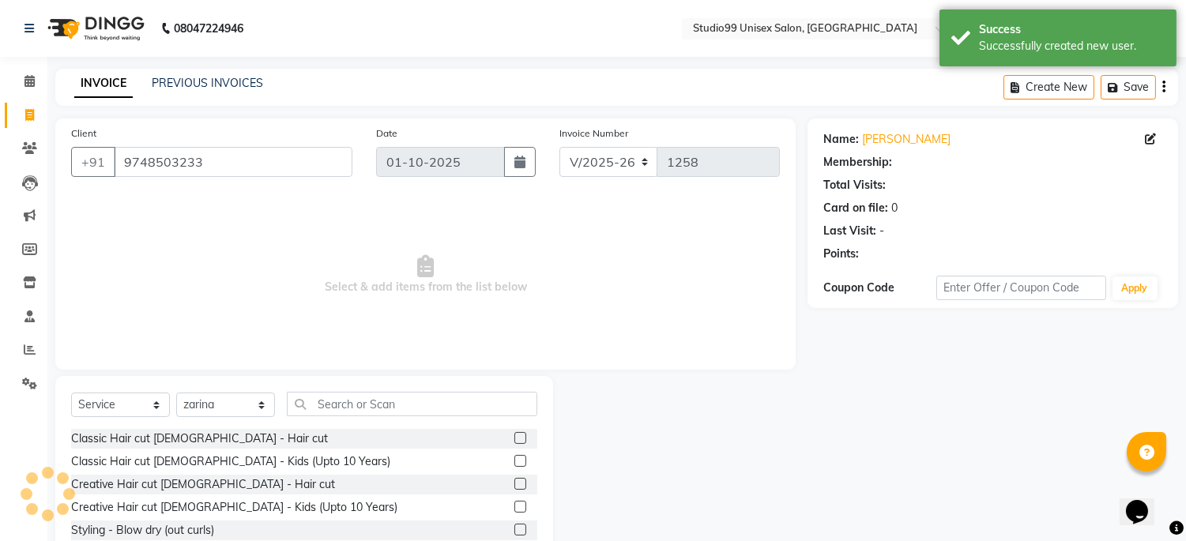
select select "1: Object"
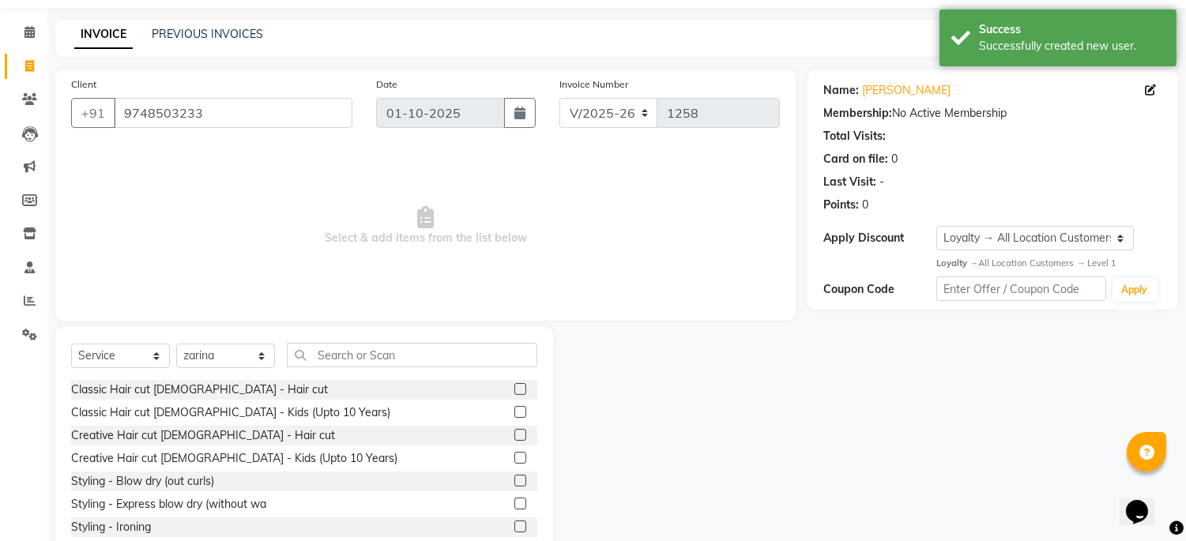
scroll to position [91, 0]
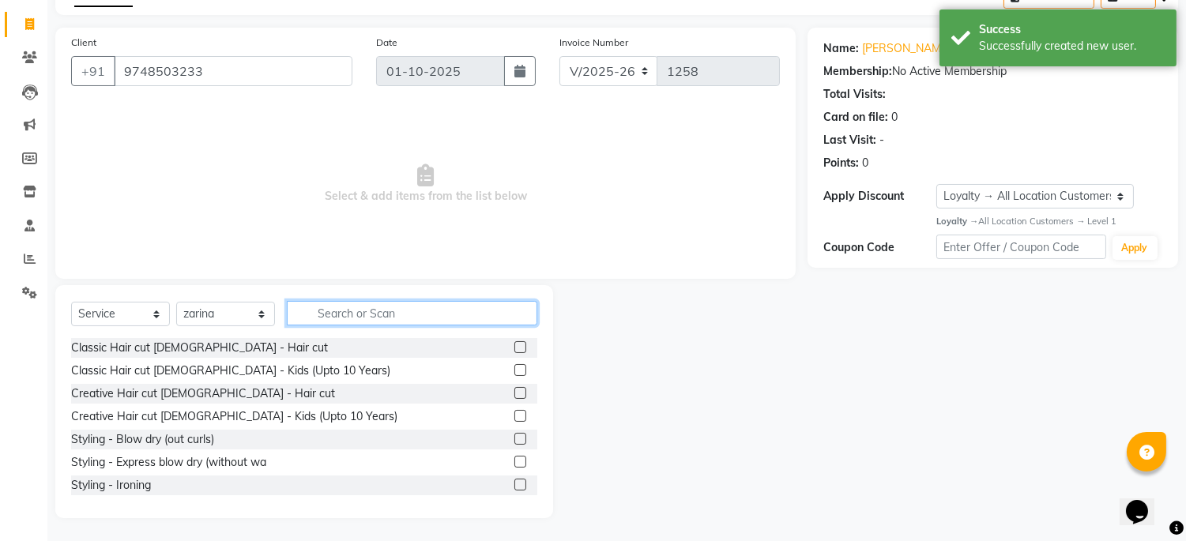
click at [348, 312] on input "text" at bounding box center [412, 313] width 250 height 24
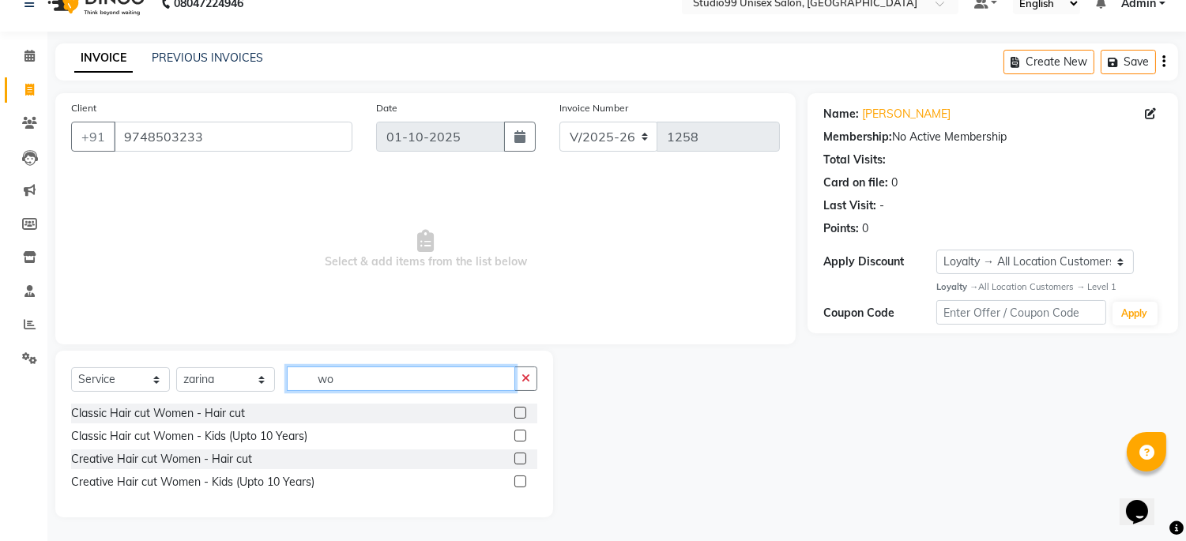
scroll to position [25, 0]
type input "wom"
click at [514, 455] on label at bounding box center [520, 459] width 12 height 12
click at [514, 455] on input "checkbox" at bounding box center [519, 459] width 10 height 10
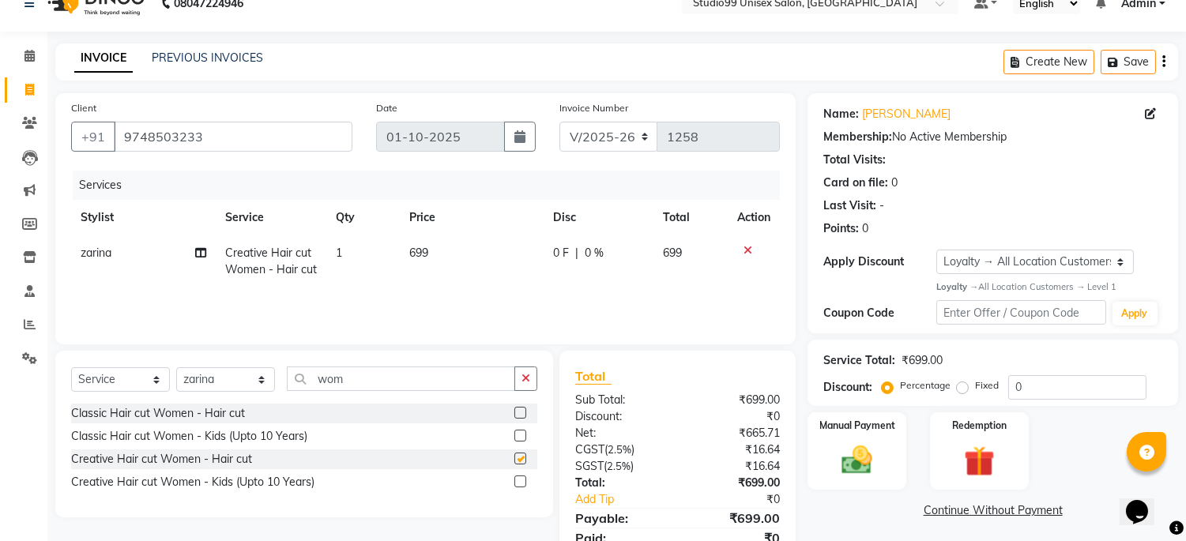
checkbox input "false"
click at [435, 251] on td "699" at bounding box center [472, 261] width 144 height 52
select select "59621"
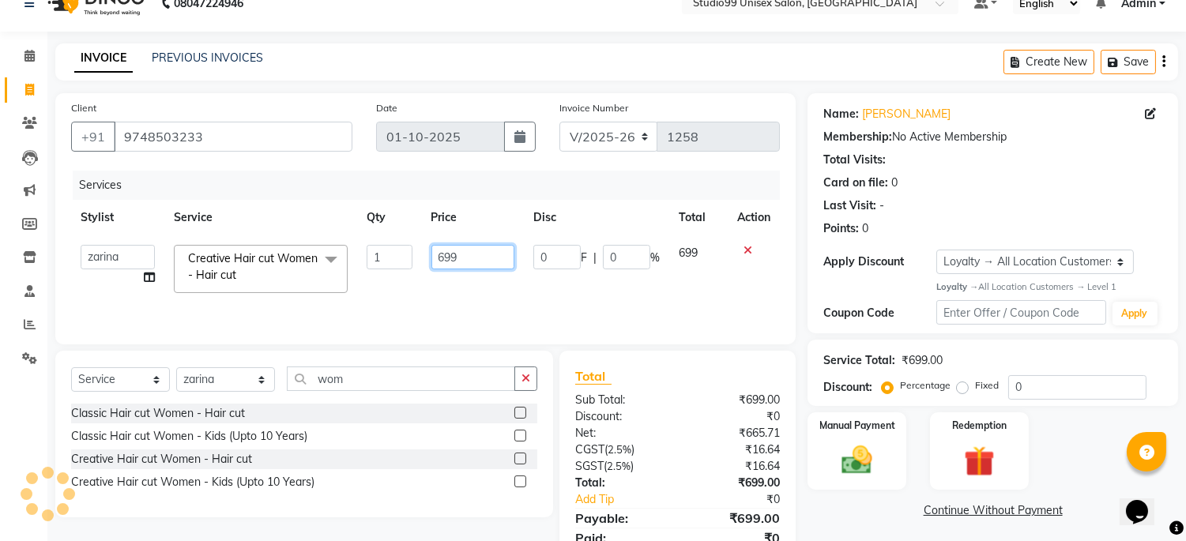
click at [464, 254] on input "699" at bounding box center [472, 257] width 83 height 24
type input "6"
type input "499"
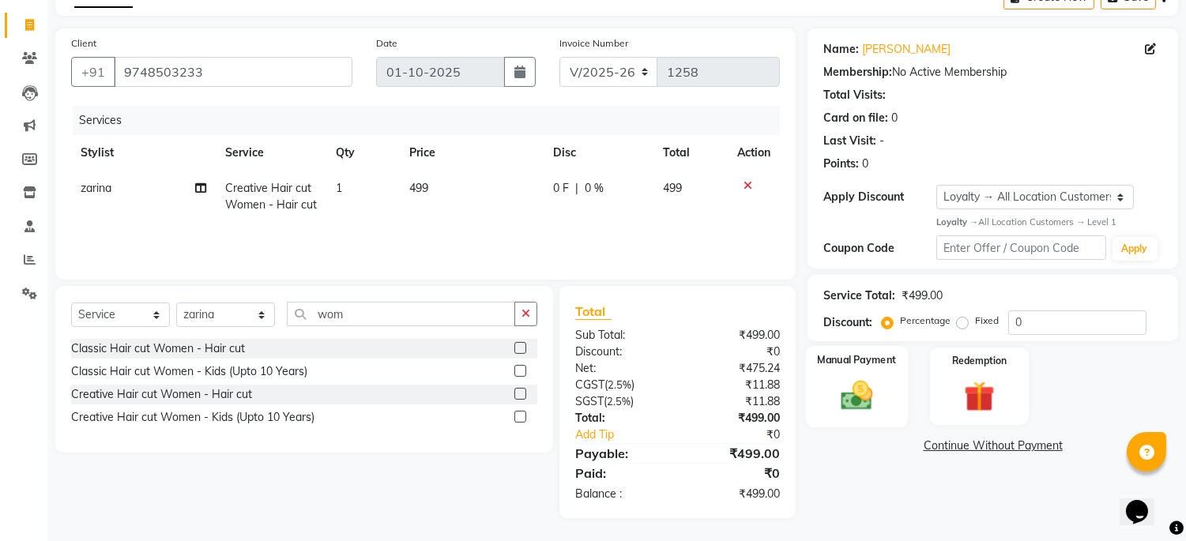
click at [878, 383] on img at bounding box center [857, 395] width 52 height 37
click at [1013, 444] on span "UPI" at bounding box center [1014, 447] width 24 height 18
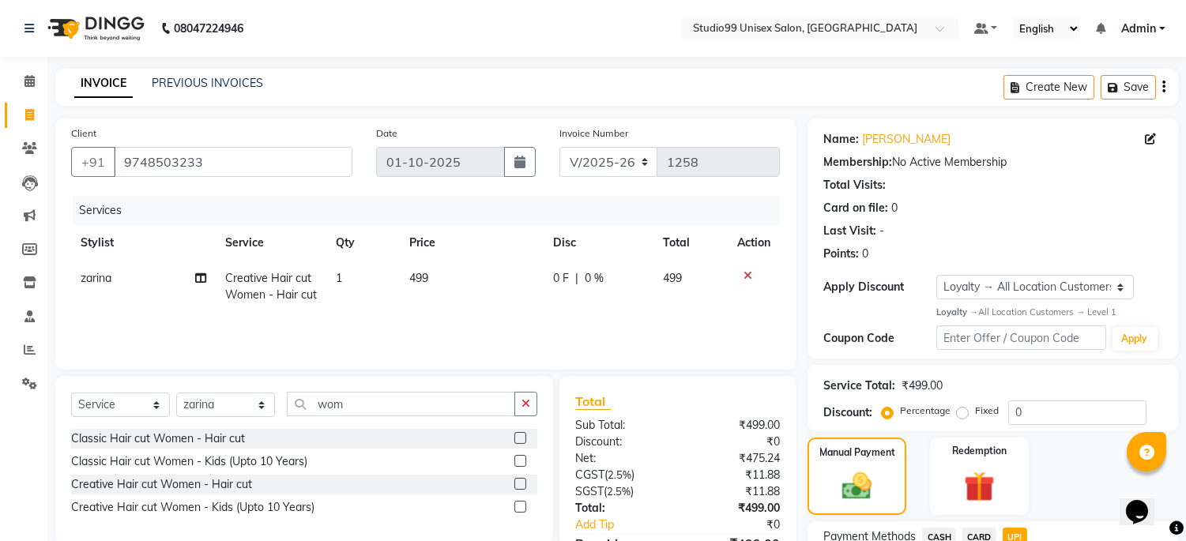
scroll to position [154, 0]
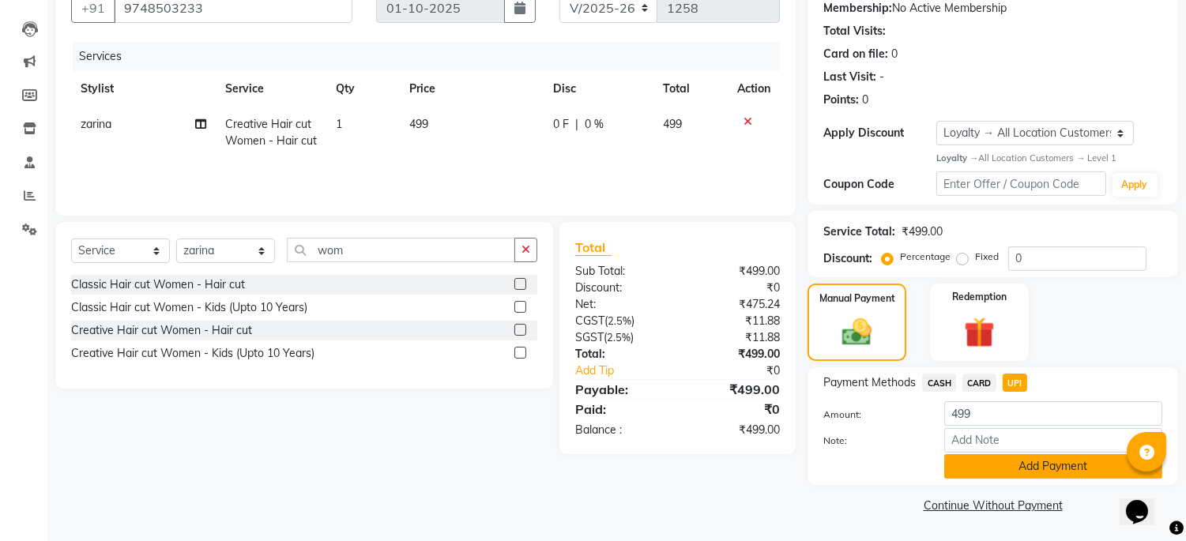
click at [1031, 460] on button "Add Payment" at bounding box center [1053, 466] width 218 height 24
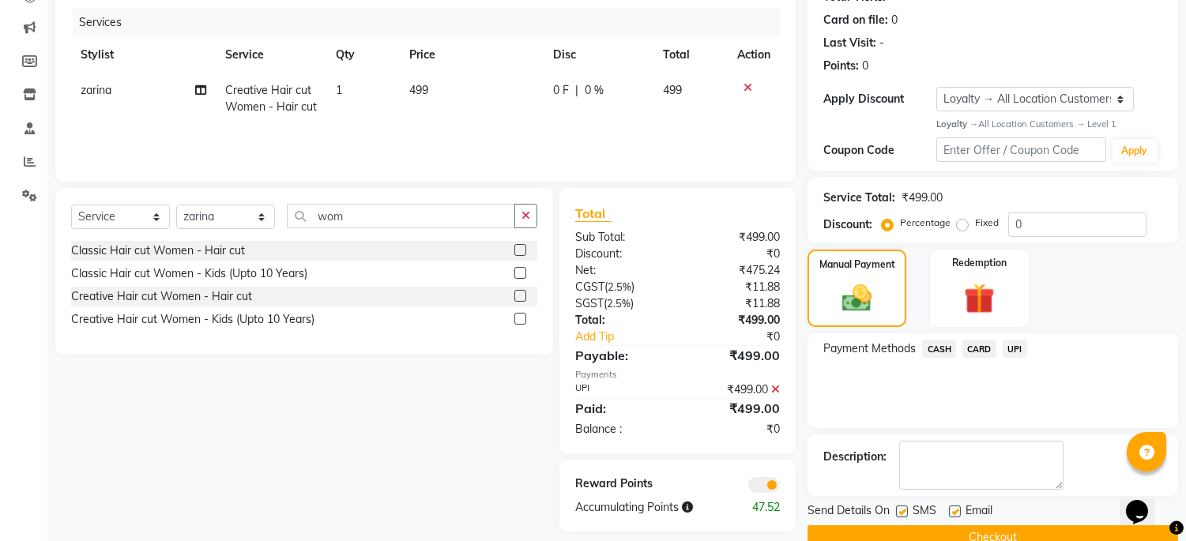
scroll to position [220, 0]
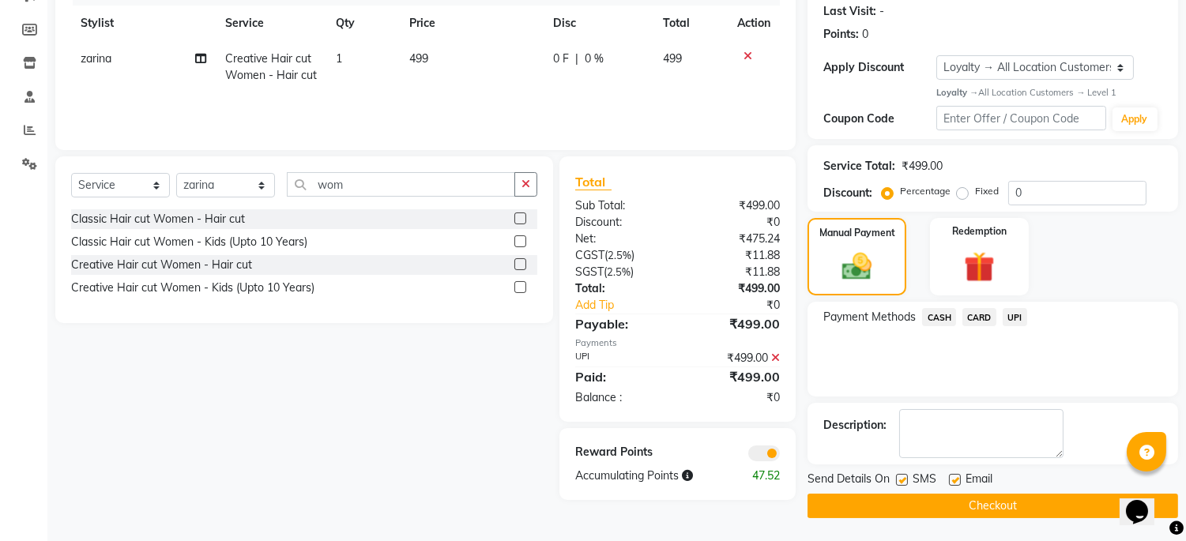
click at [999, 498] on button "Checkout" at bounding box center [992, 506] width 370 height 24
